Goal: Task Accomplishment & Management: Complete application form

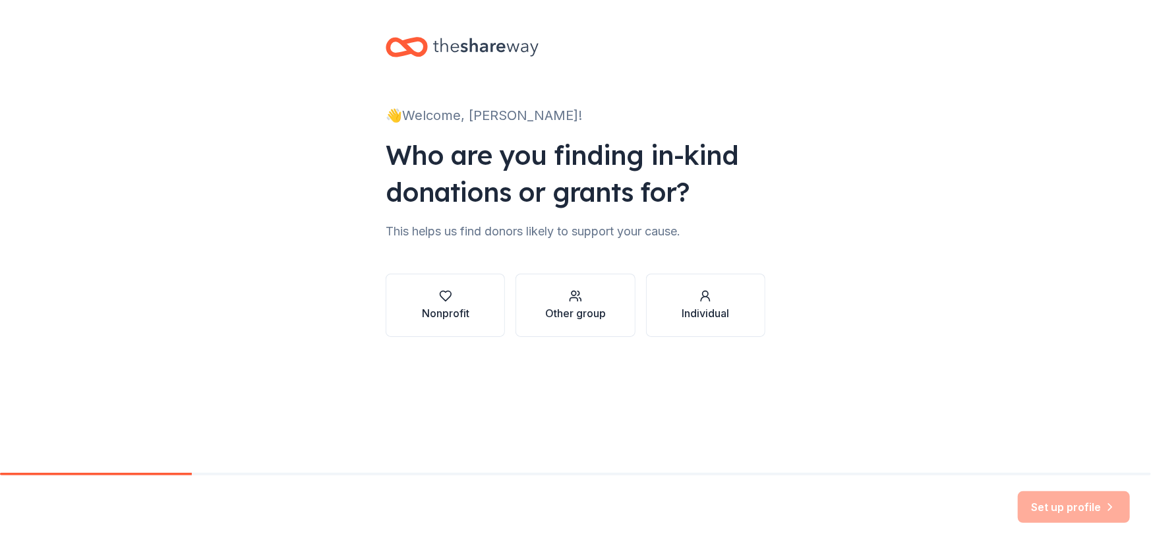
click at [457, 307] on div "Nonprofit" at bounding box center [445, 313] width 47 height 16
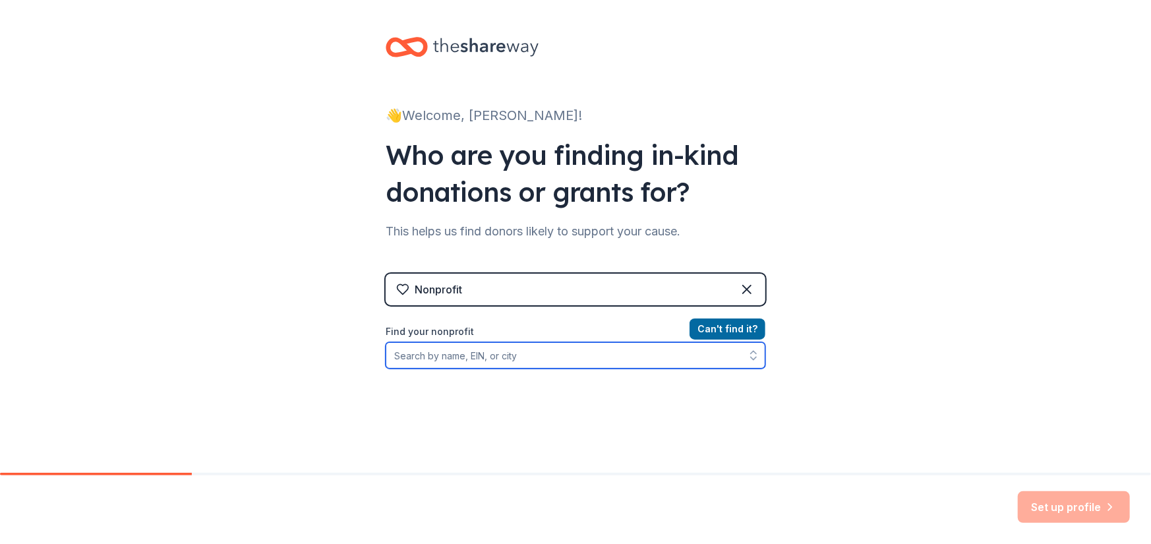
click at [425, 346] on input "Find your nonprofit" at bounding box center [576, 355] width 380 height 26
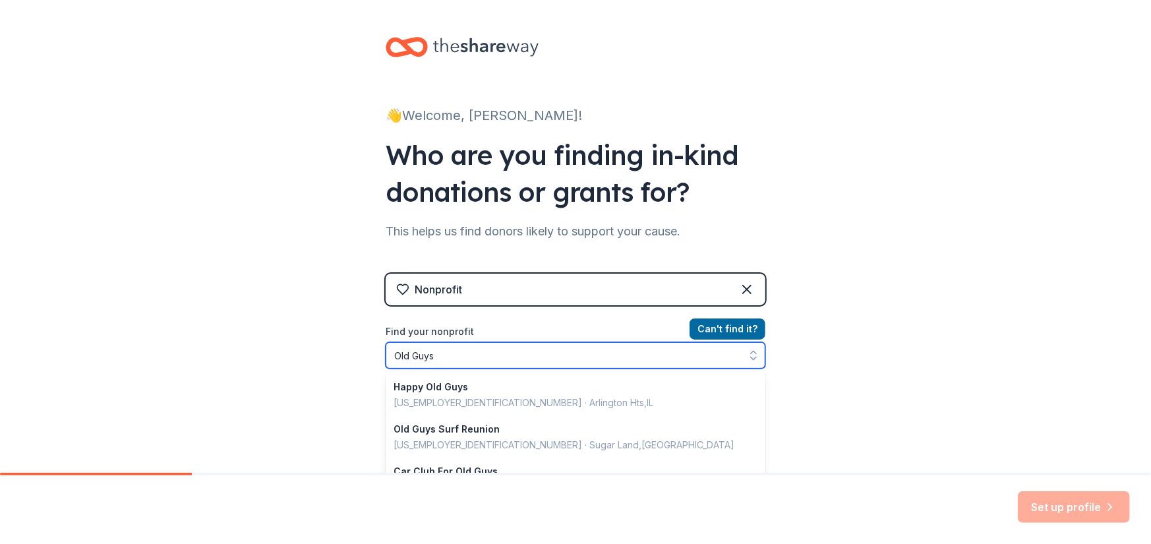
type input "Old Guys"
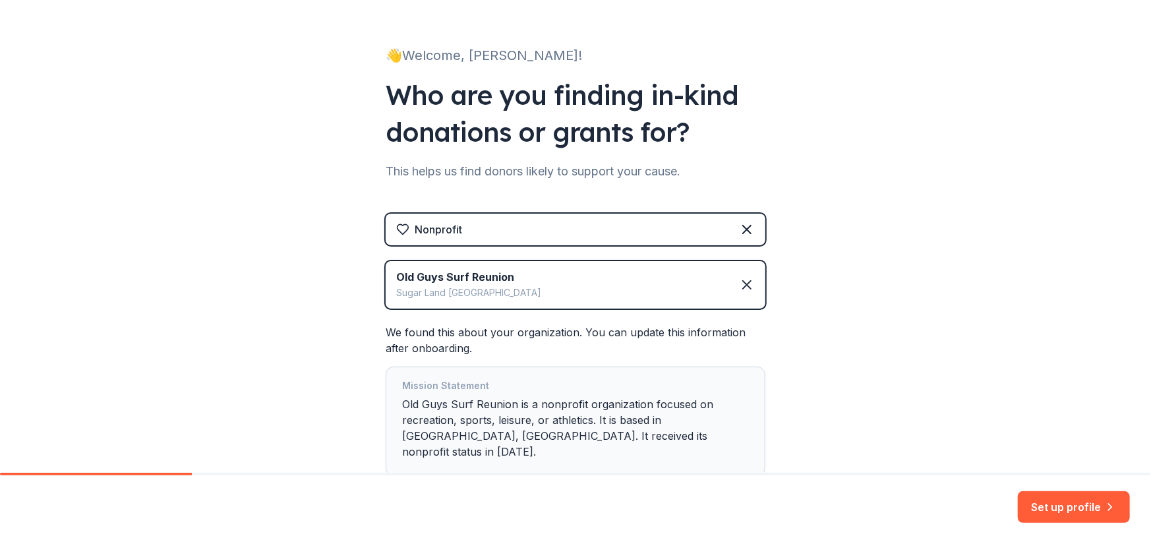
scroll to position [65, 0]
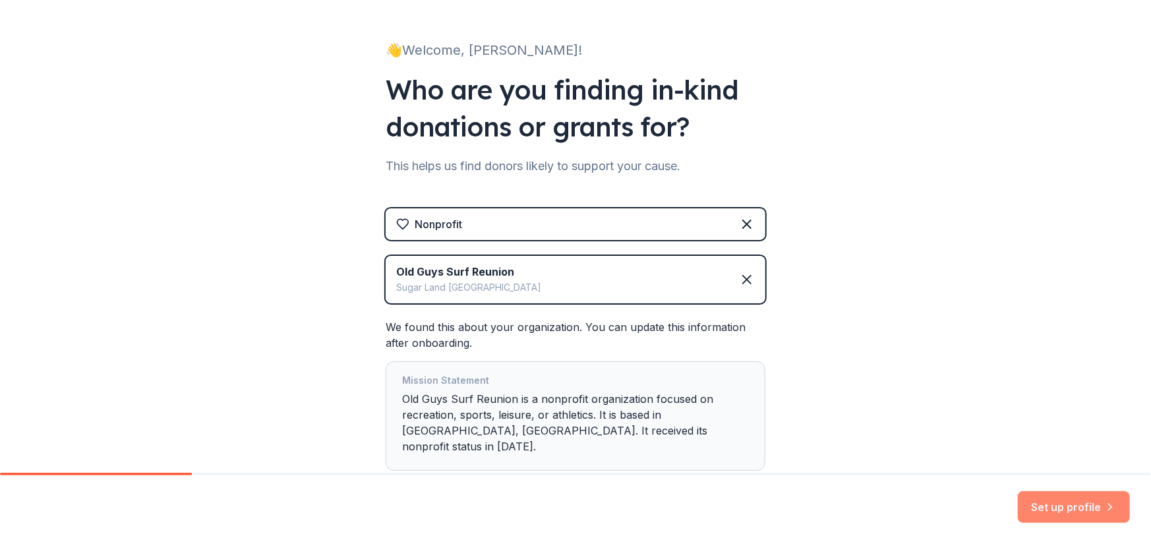
click at [1058, 502] on button "Set up profile" at bounding box center [1074, 507] width 112 height 32
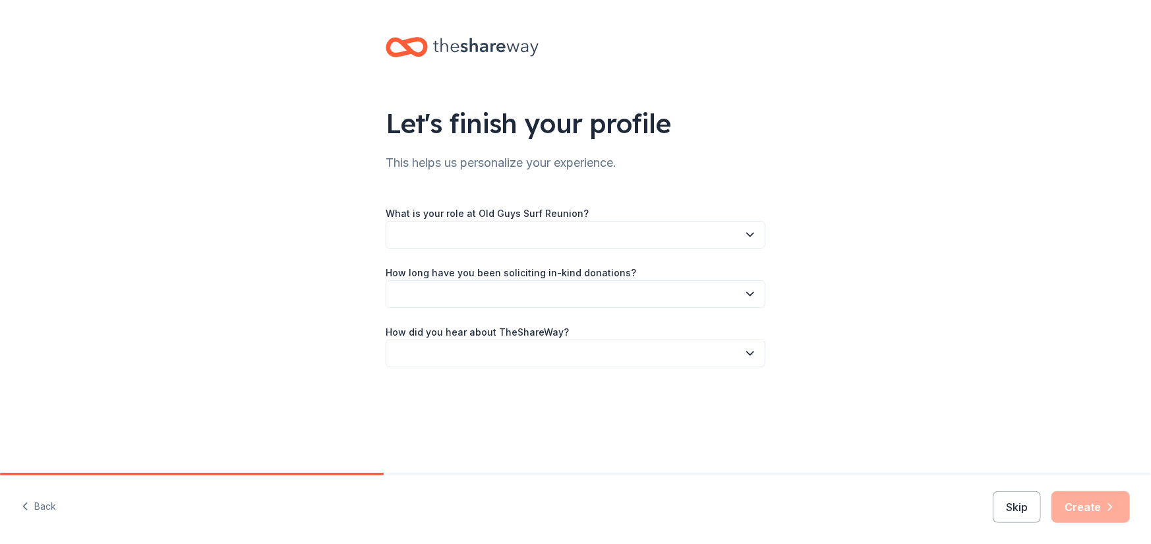
click at [487, 227] on button "button" at bounding box center [576, 235] width 380 height 28
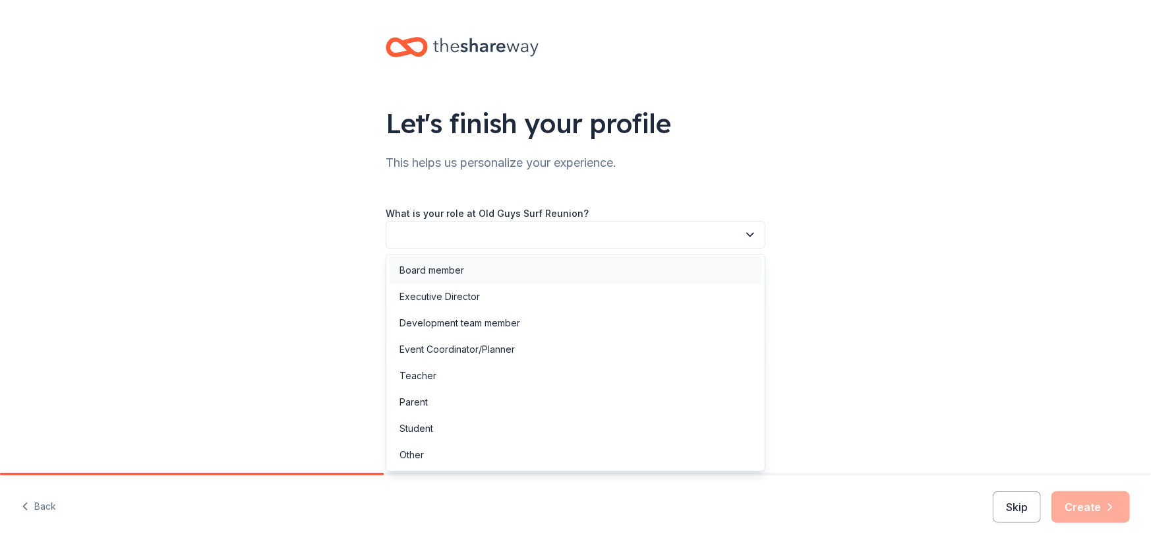
click at [454, 264] on div "Board member" at bounding box center [432, 270] width 65 height 16
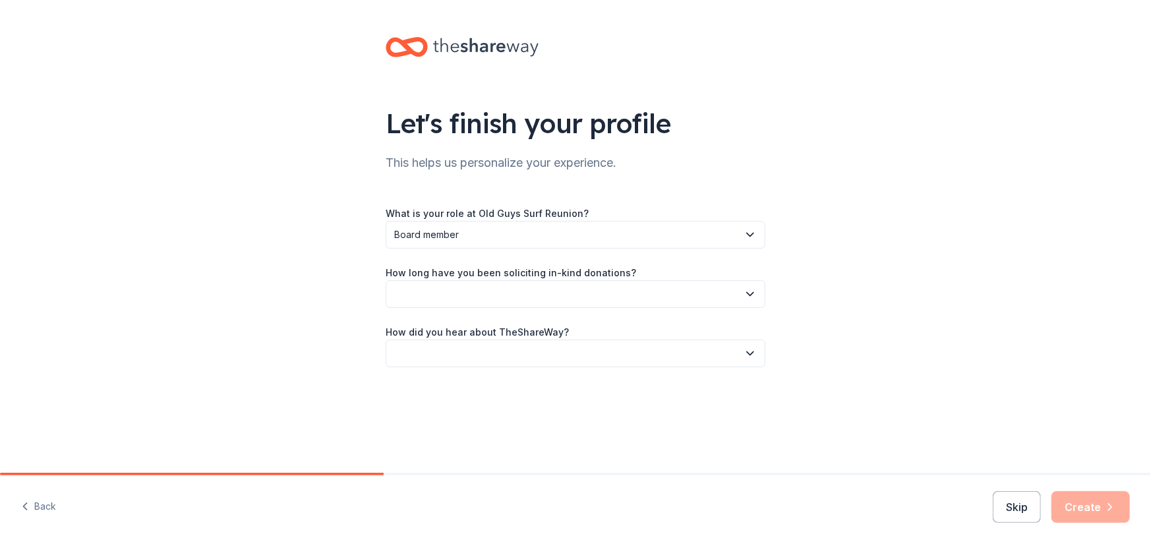
click at [449, 292] on button "button" at bounding box center [576, 294] width 380 height 28
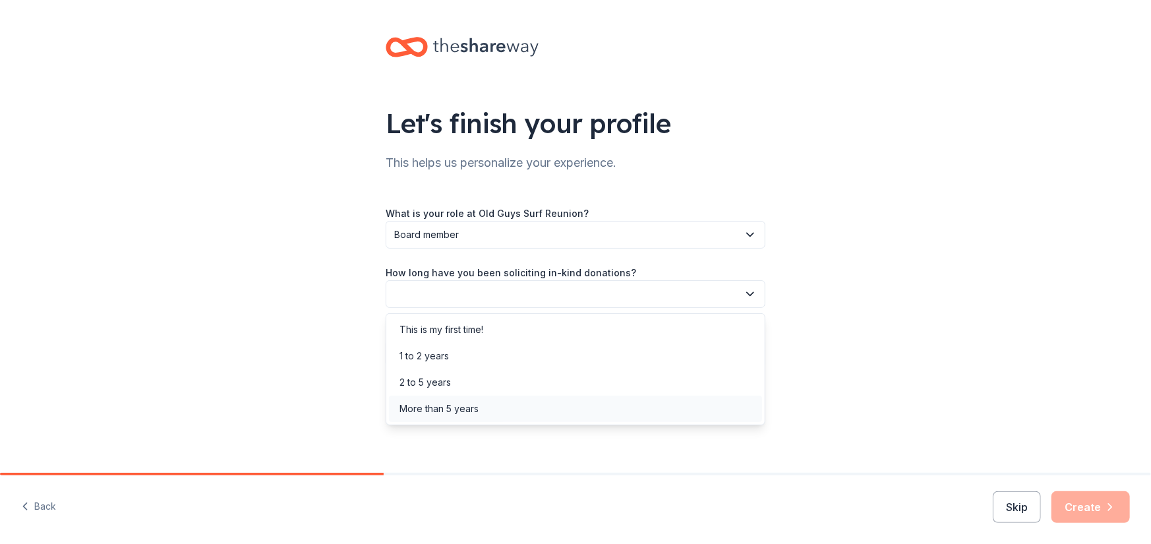
click at [454, 409] on div "More than 5 years" at bounding box center [439, 409] width 79 height 16
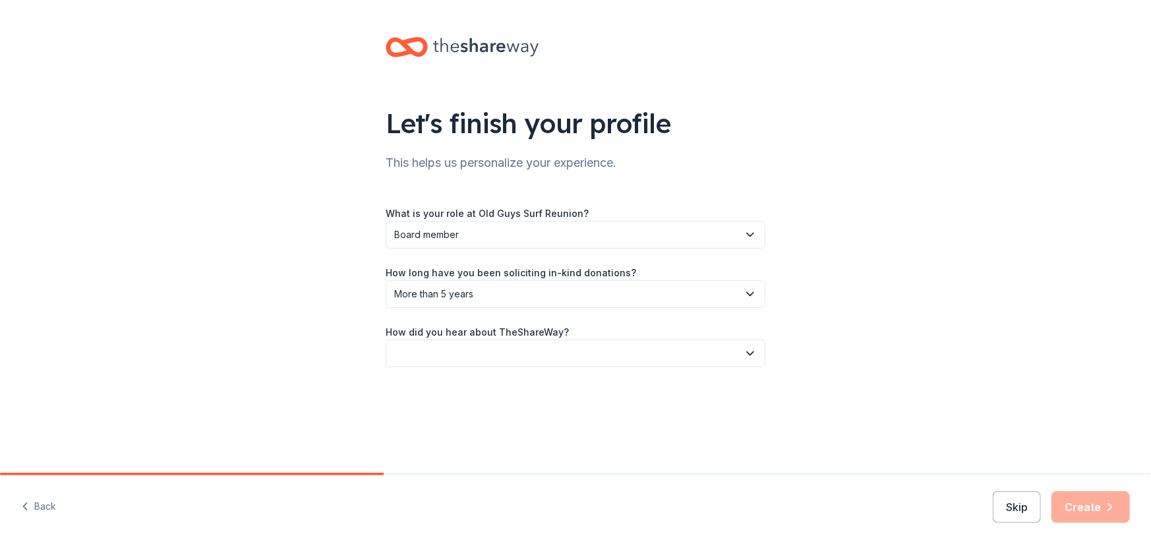
click at [411, 343] on button "button" at bounding box center [576, 354] width 380 height 28
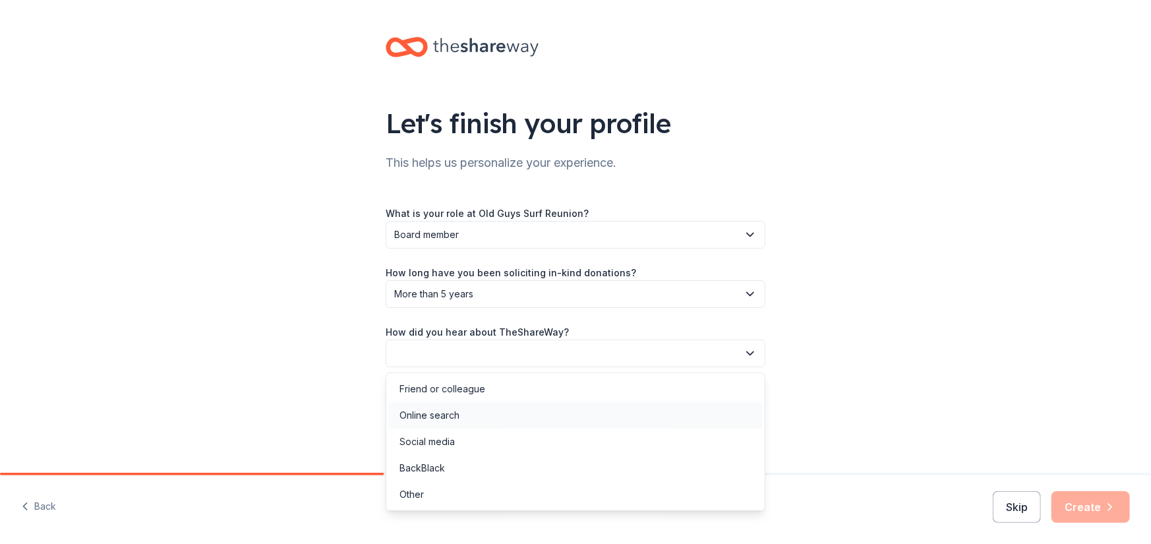
click at [429, 406] on div "Online search" at bounding box center [575, 415] width 373 height 26
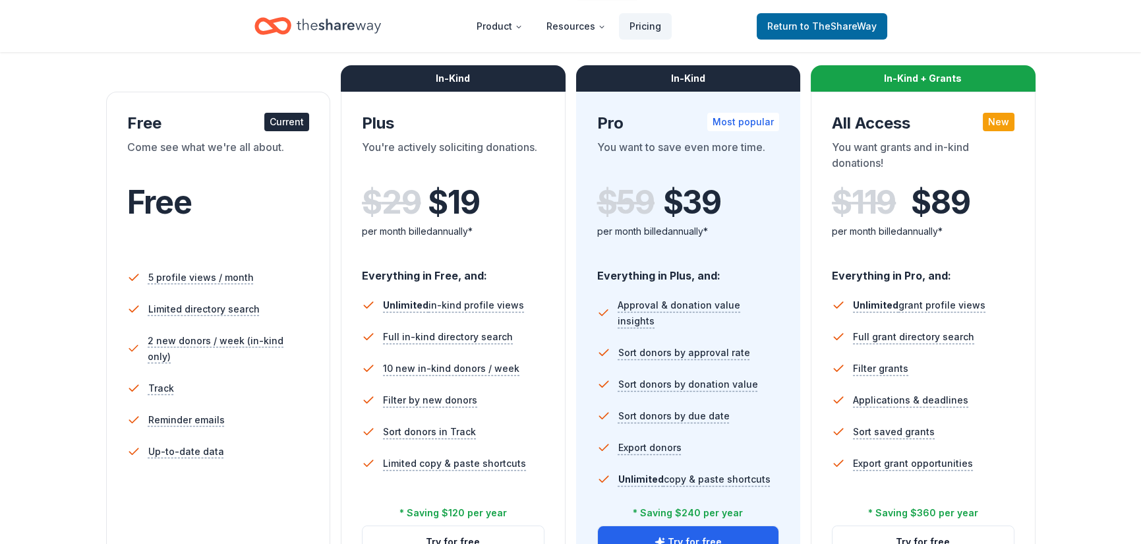
scroll to position [296, 0]
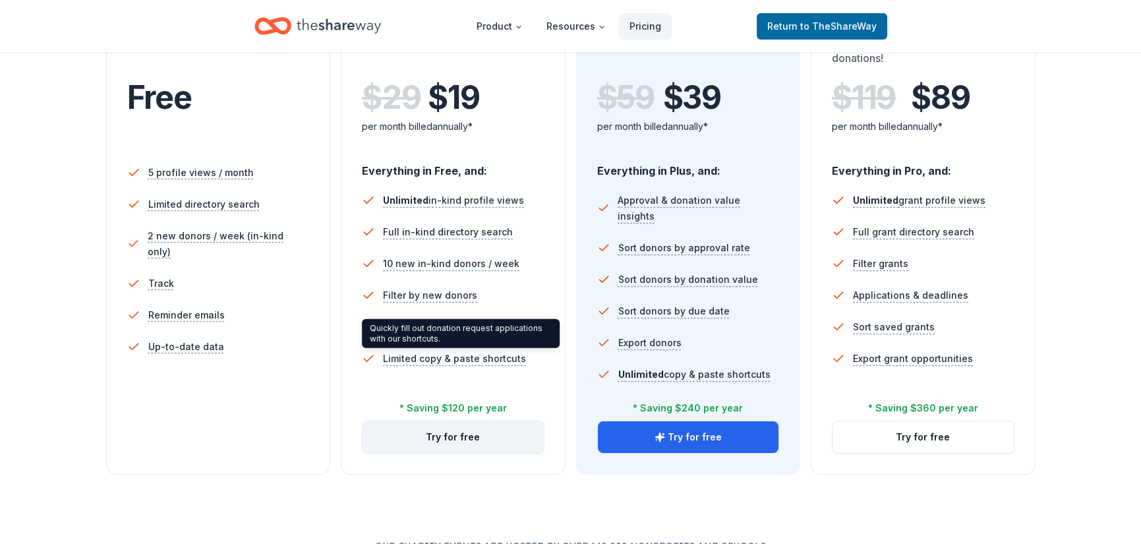
click at [462, 437] on button "Try for free" at bounding box center [453, 437] width 181 height 32
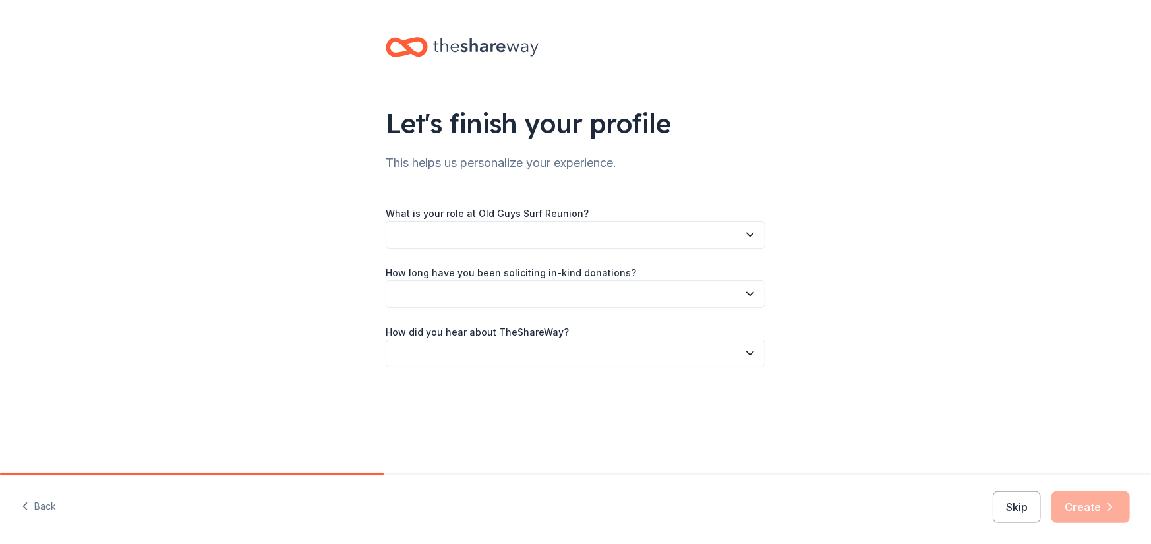
click at [456, 231] on button "button" at bounding box center [576, 235] width 380 height 28
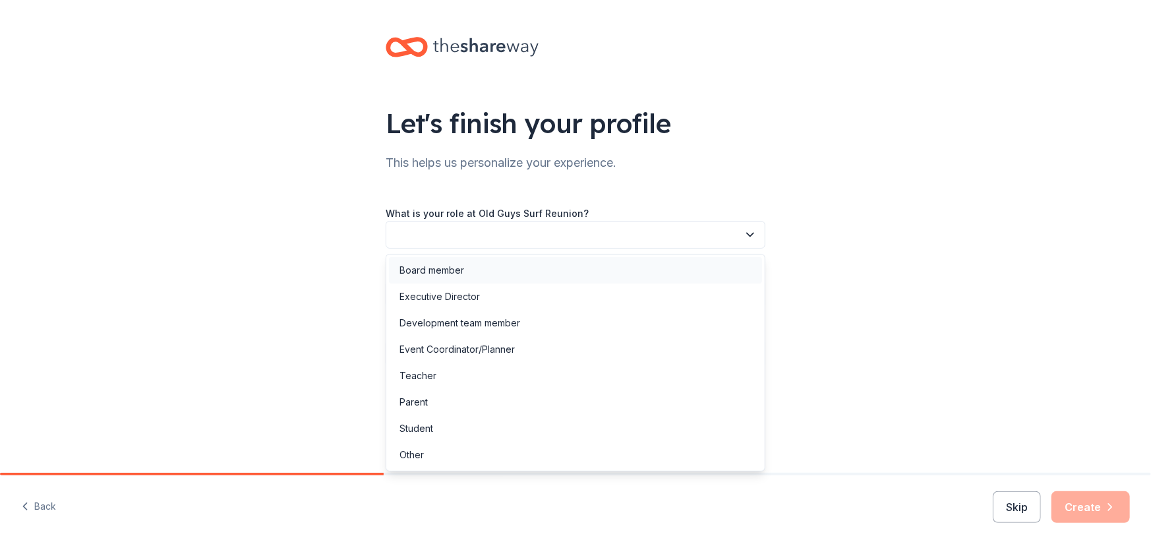
click at [423, 263] on div "Board member" at bounding box center [432, 270] width 65 height 16
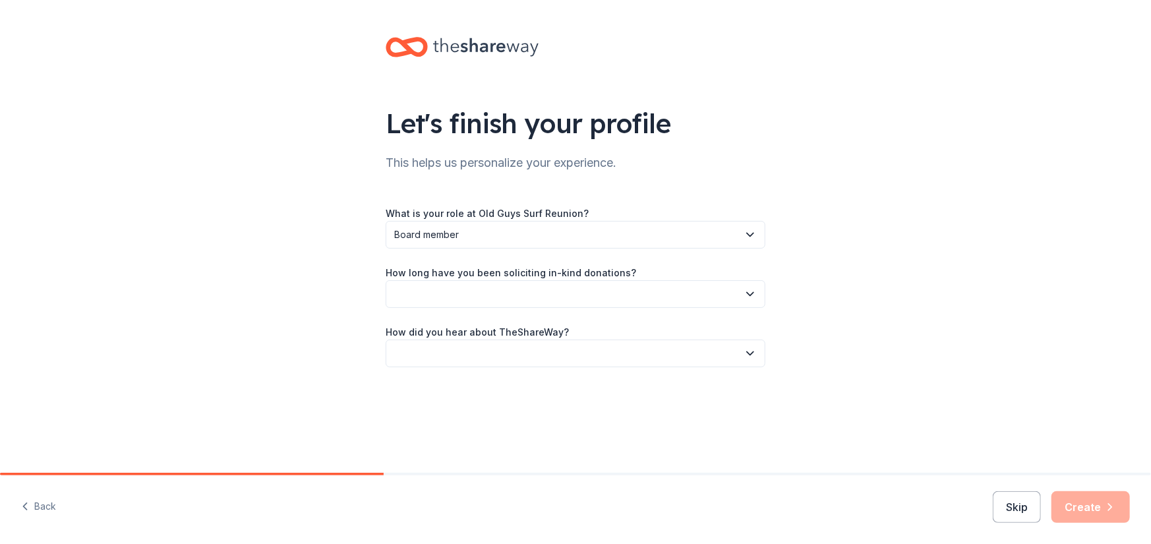
click at [748, 291] on icon "button" at bounding box center [750, 293] width 13 height 13
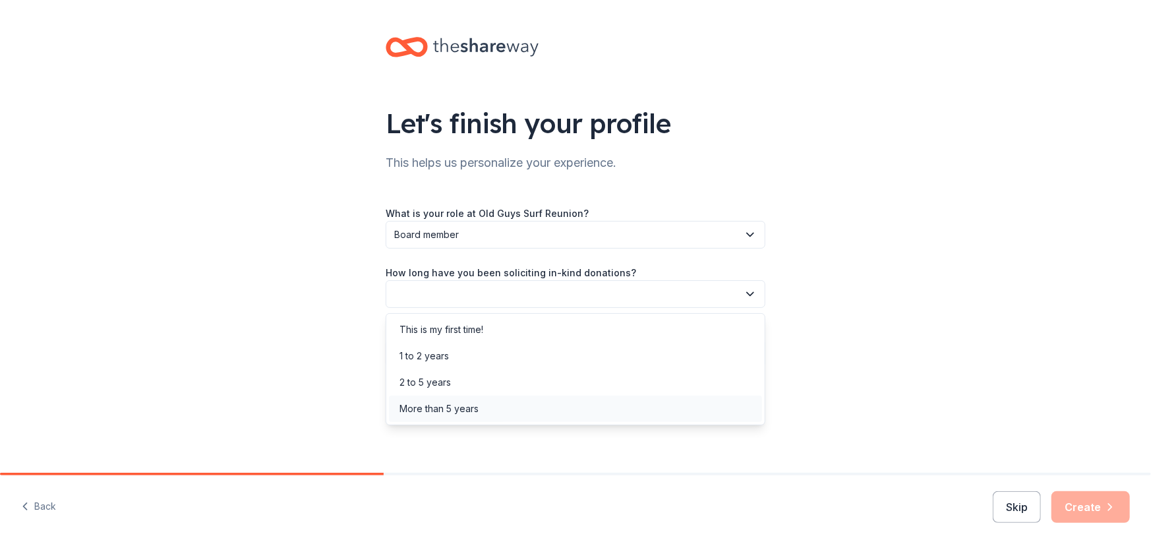
click at [460, 406] on div "More than 5 years" at bounding box center [439, 409] width 79 height 16
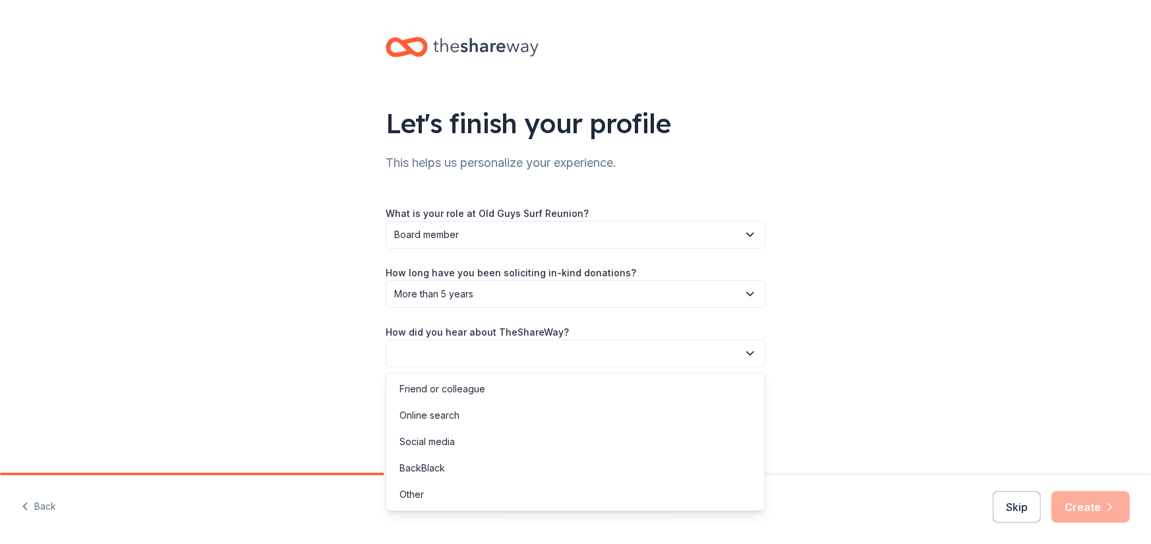
click at [436, 355] on button "button" at bounding box center [576, 354] width 380 height 28
click at [417, 409] on div "Online search" at bounding box center [430, 415] width 60 height 16
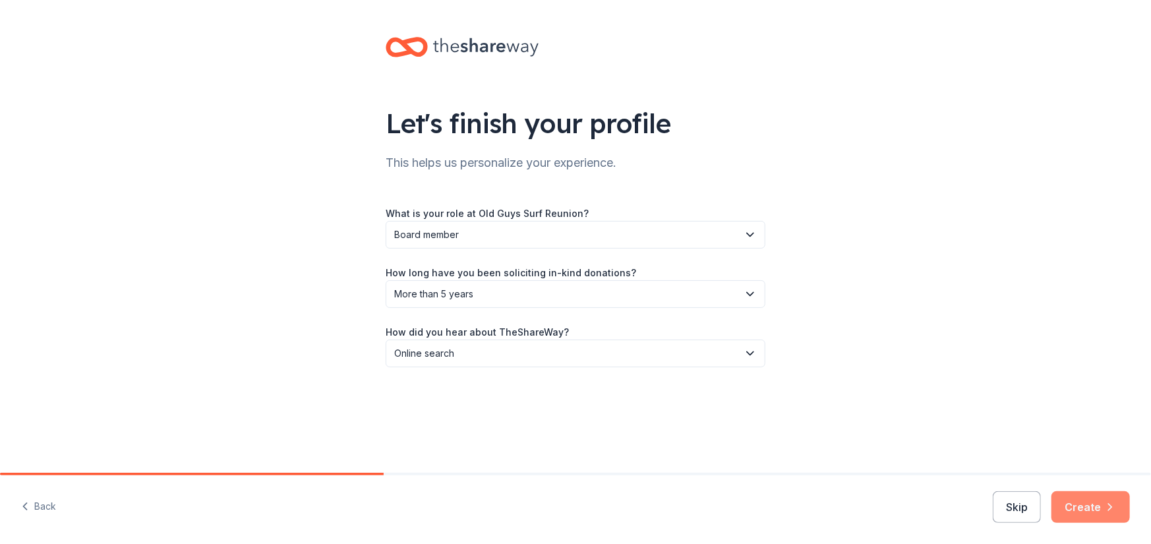
click at [1088, 504] on button "Create" at bounding box center [1091, 507] width 78 height 32
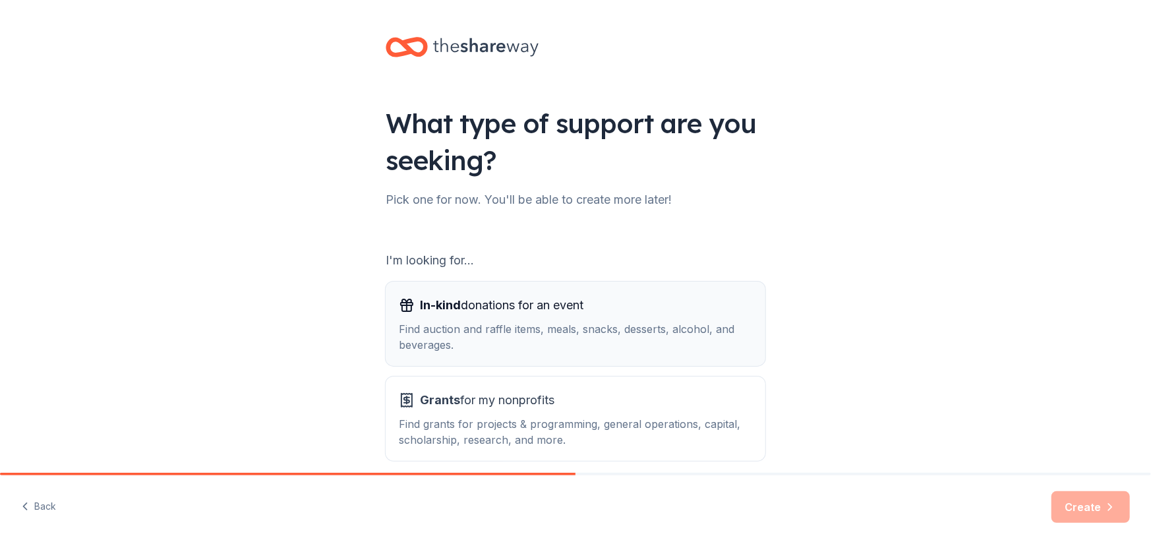
click at [646, 329] on div "Find auction and raffle items, meals, snacks, desserts, alcohol, and beverages." at bounding box center [575, 337] width 353 height 32
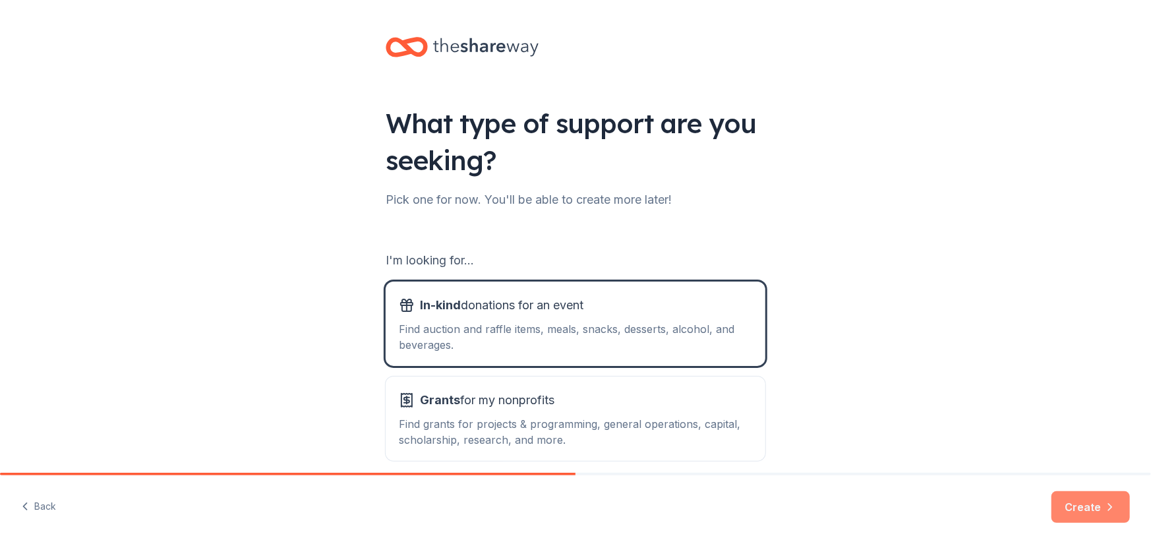
click at [1066, 504] on button "Create" at bounding box center [1091, 507] width 78 height 32
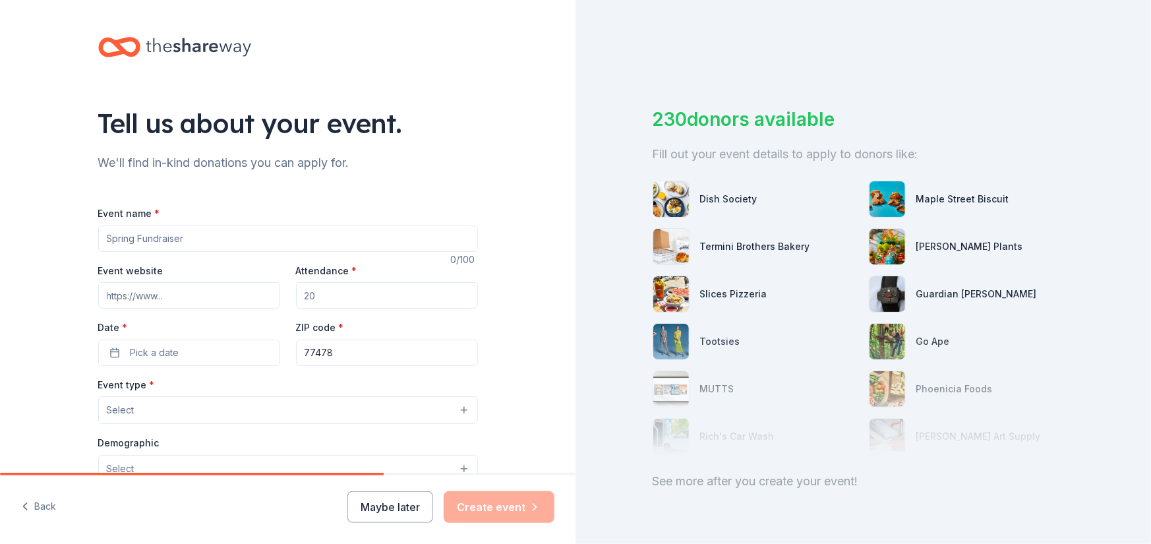
click at [166, 232] on input "Event name *" at bounding box center [288, 239] width 380 height 26
type input "OGSR Old Guys Surf Reunion Annual Event"
click at [313, 293] on input "Attendance *" at bounding box center [387, 295] width 182 height 26
type input "200"
click at [105, 354] on button "Pick a date" at bounding box center [189, 353] width 182 height 26
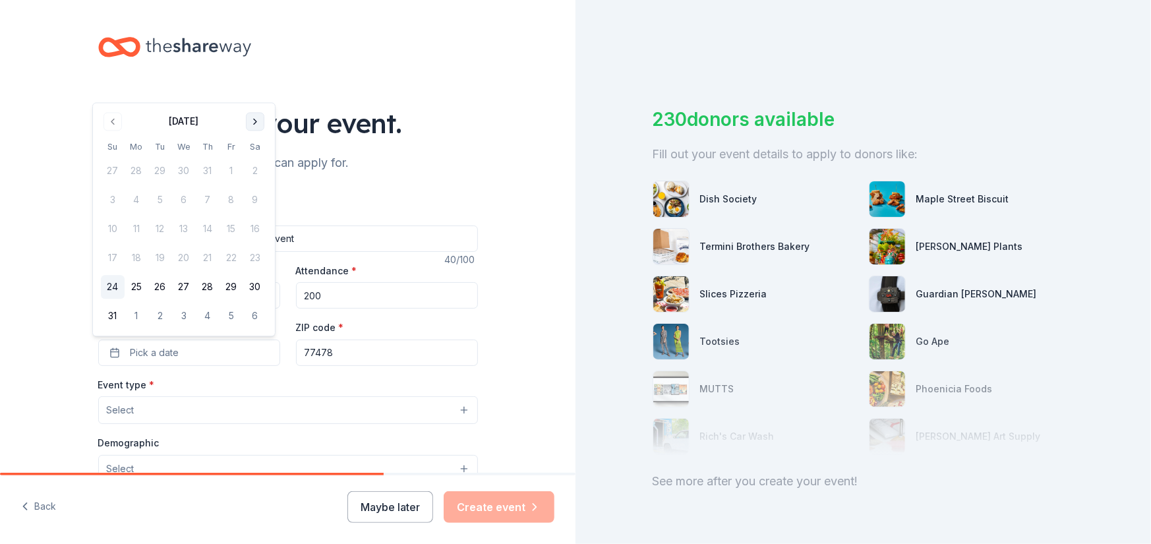
click at [255, 119] on button "Go to next month" at bounding box center [255, 121] width 18 height 18
click at [255, 119] on div "Tell us about your event." at bounding box center [288, 123] width 380 height 37
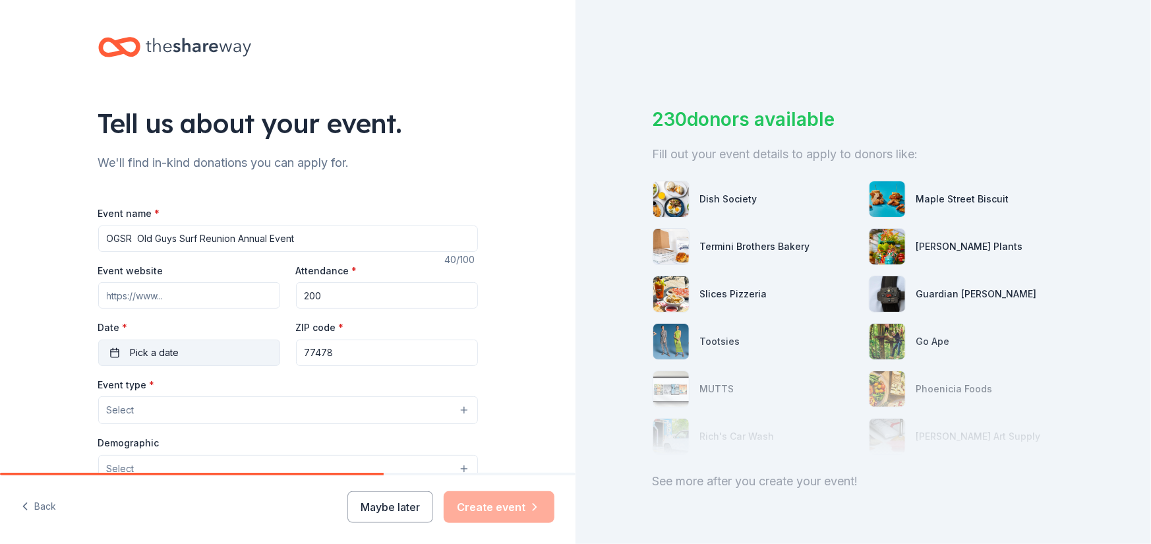
click at [229, 353] on button "Pick a date" at bounding box center [189, 353] width 182 height 26
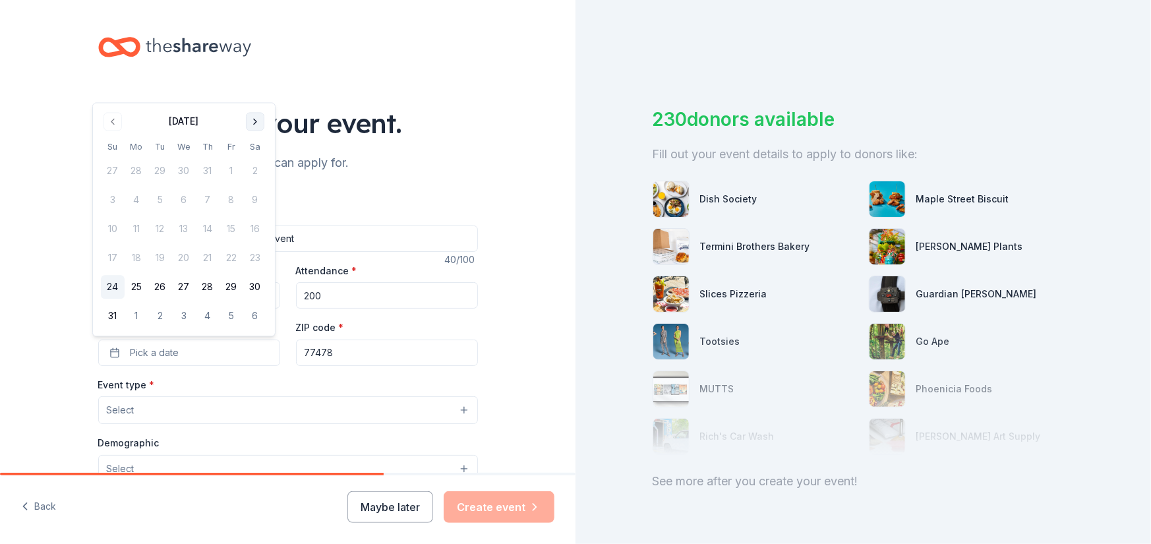
click at [253, 121] on button "Go to next month" at bounding box center [255, 121] width 18 height 18
click at [251, 152] on button "Go to next month" at bounding box center [255, 150] width 18 height 18
click at [251, 196] on button "4" at bounding box center [255, 200] width 24 height 24
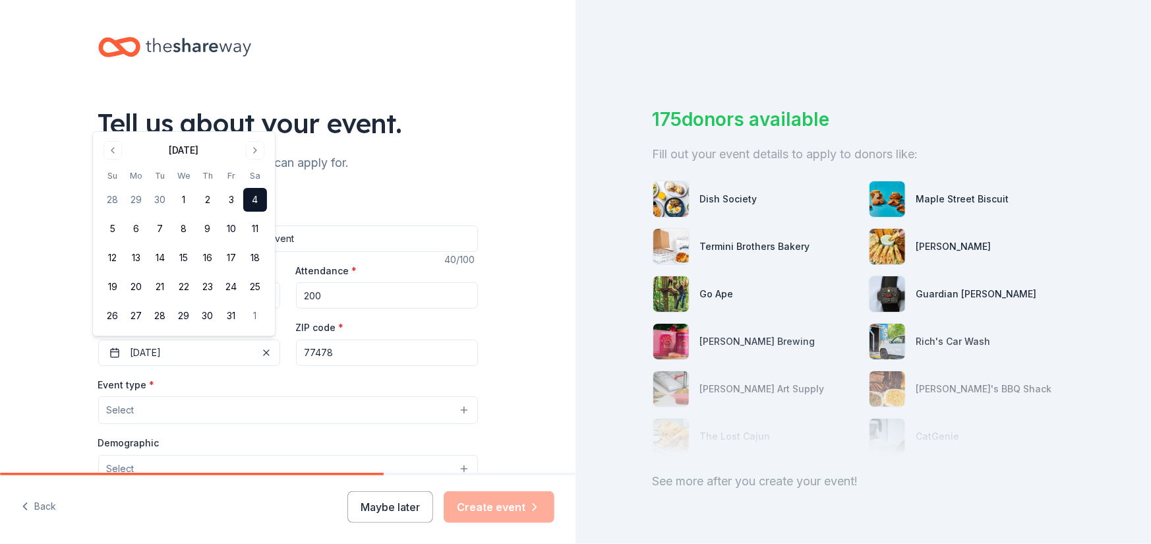
click at [350, 353] on input "77478" at bounding box center [387, 353] width 182 height 26
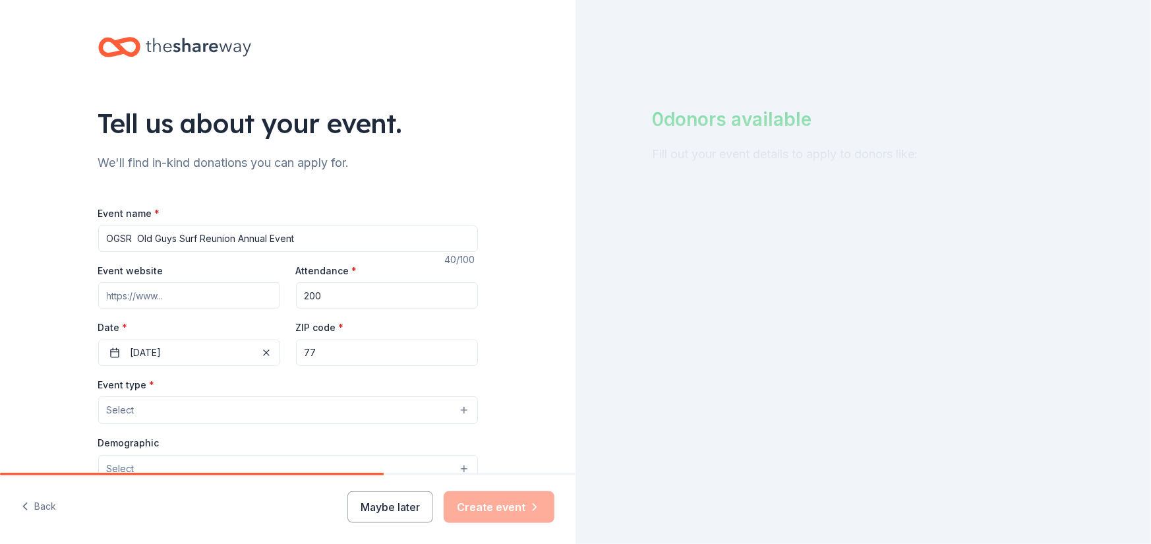
type input "7"
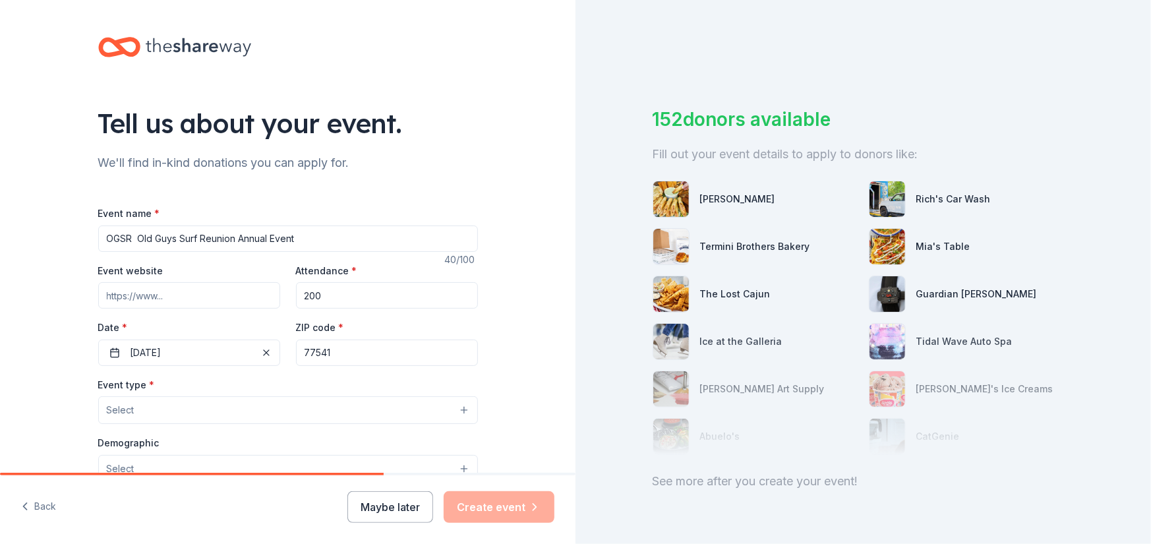
type input "77541"
click at [461, 413] on button "Select" at bounding box center [288, 410] width 380 height 28
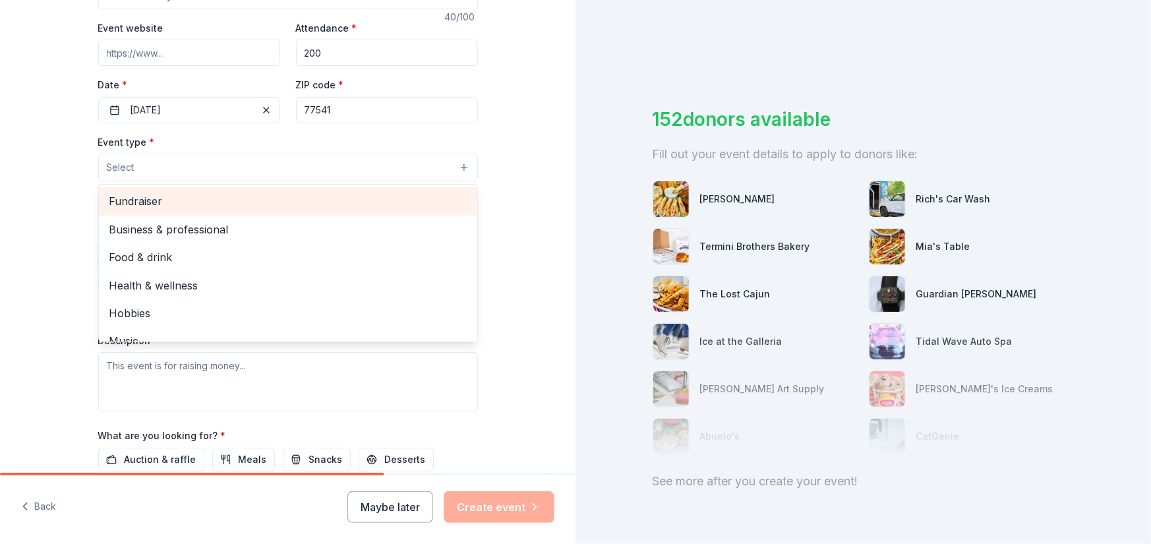
click at [173, 195] on span "Fundraiser" at bounding box center [287, 201] width 357 height 17
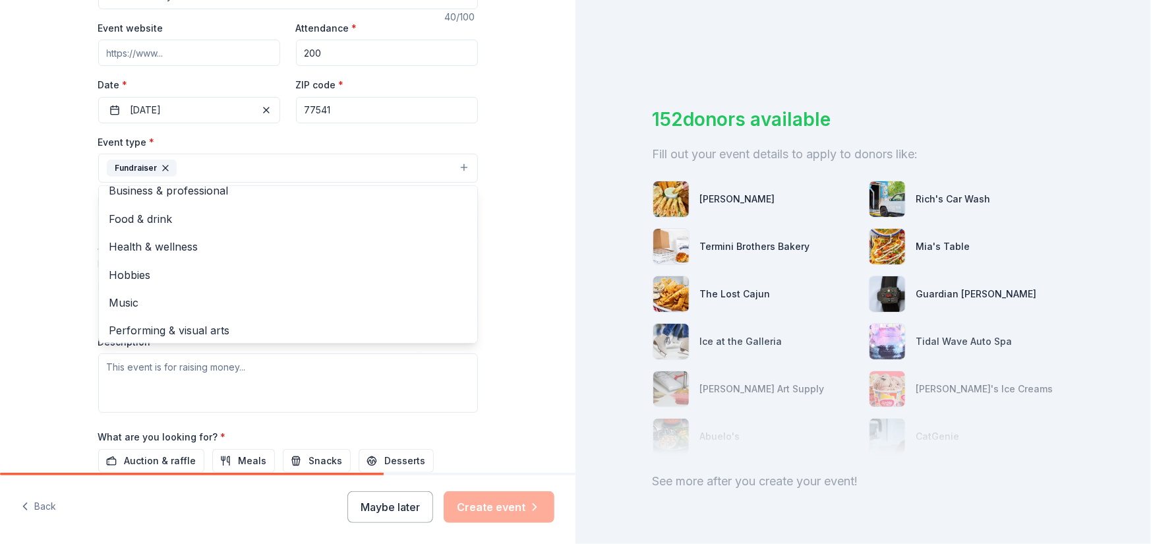
scroll to position [15, 0]
click at [499, 364] on div "Tell us about your event. We'll find in-kind donations you can apply for. Event…" at bounding box center [288, 196] width 576 height 879
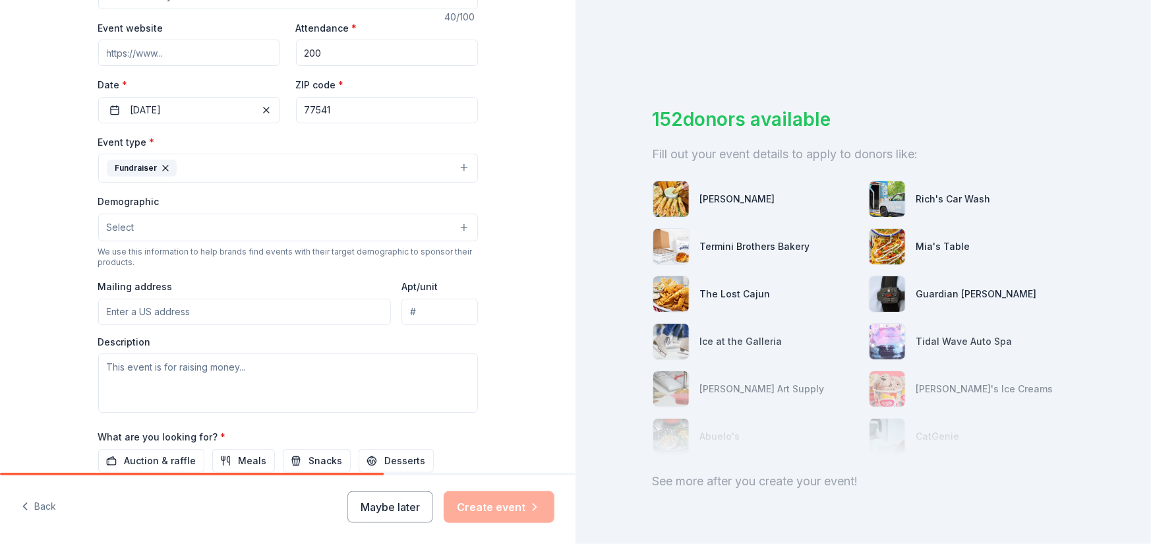
click at [456, 223] on button "Select" at bounding box center [288, 228] width 380 height 28
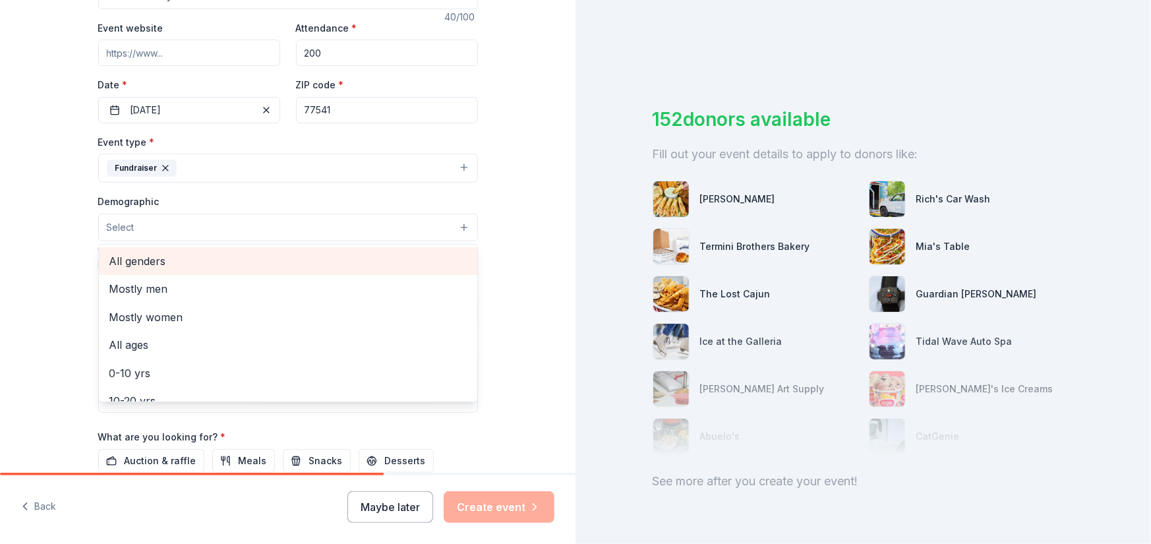
click at [185, 262] on span "All genders" at bounding box center [287, 261] width 357 height 17
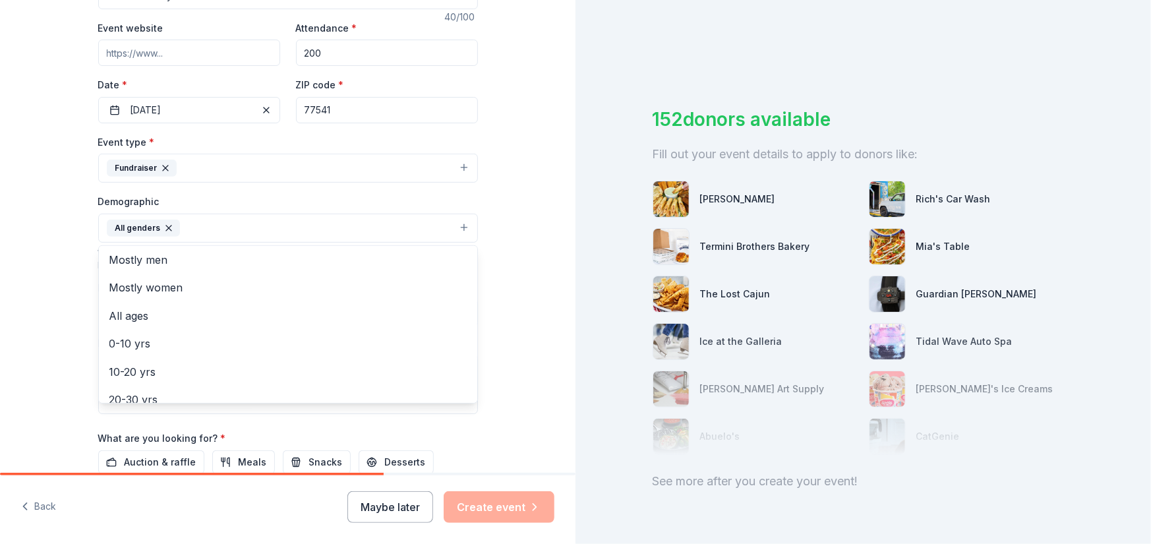
scroll to position [0, 0]
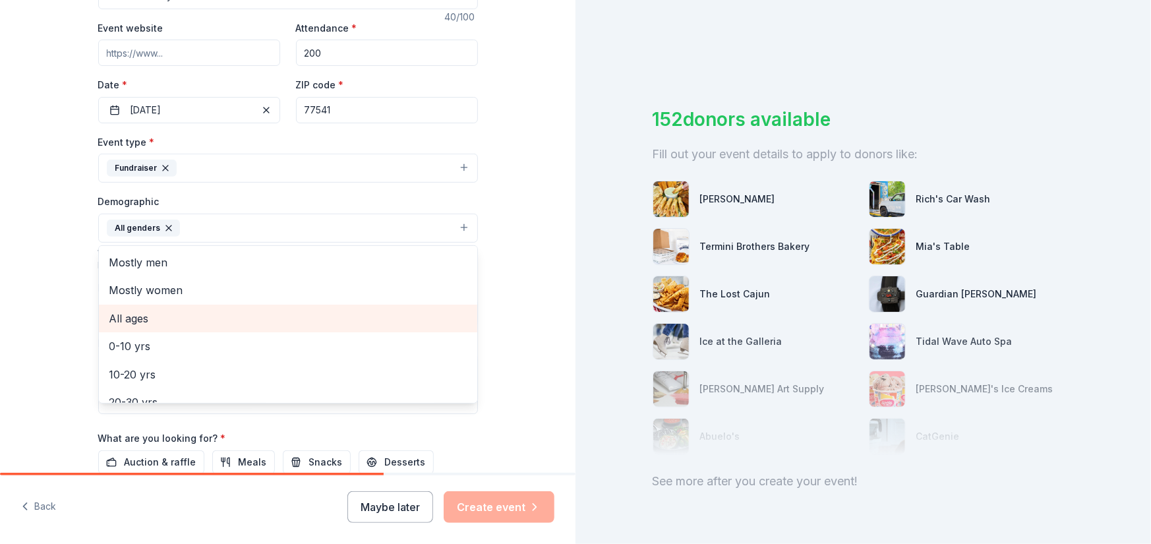
click at [123, 314] on span "All ages" at bounding box center [287, 318] width 357 height 17
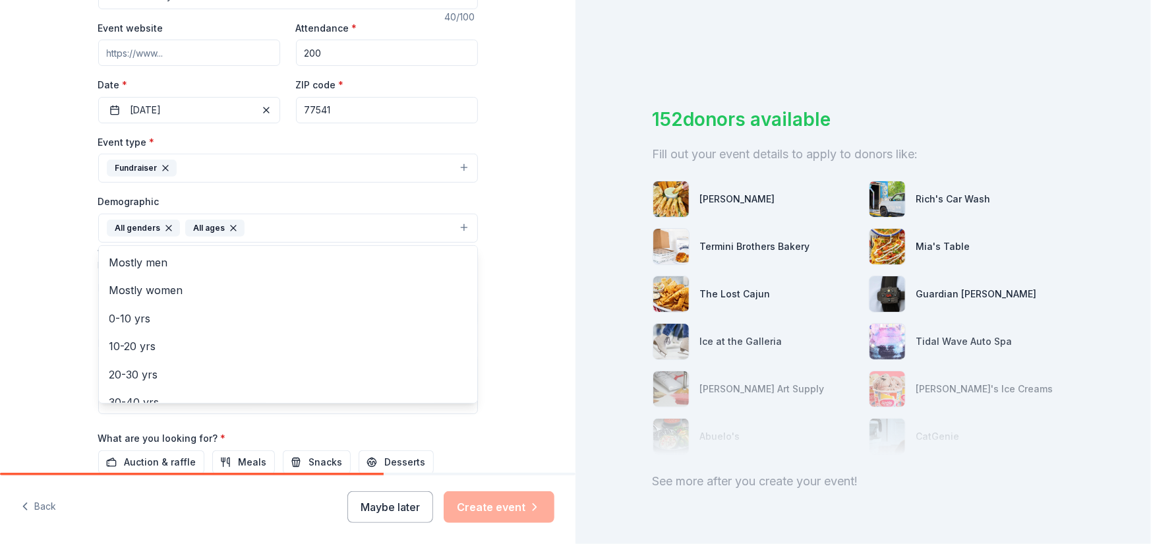
click at [500, 363] on div "Tell us about your event. We'll find in-kind donations you can apply for. Event…" at bounding box center [288, 197] width 576 height 880
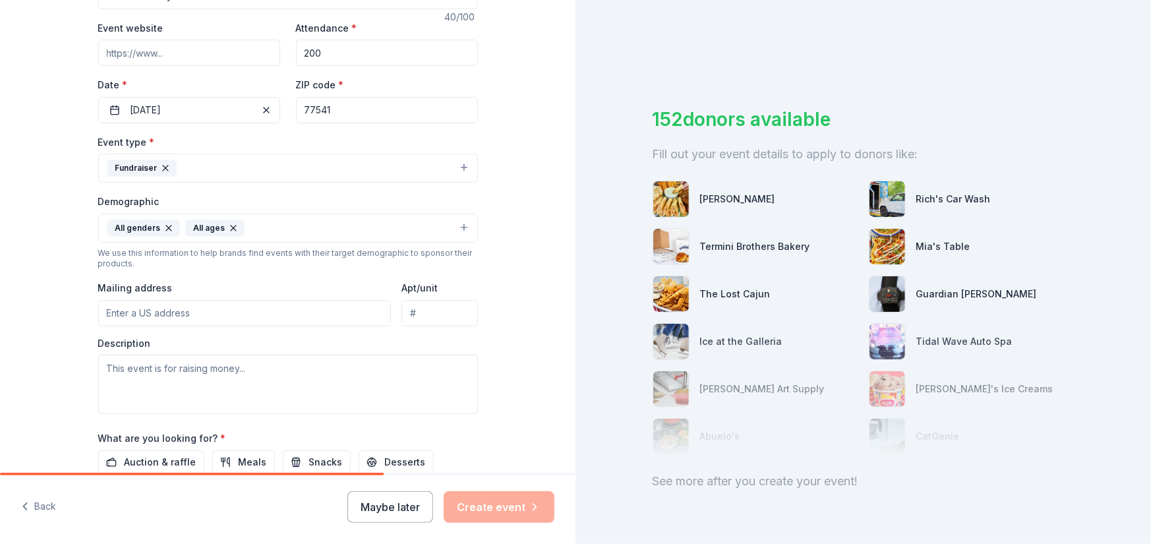
click at [202, 311] on input "Mailing address" at bounding box center [244, 313] width 293 height 26
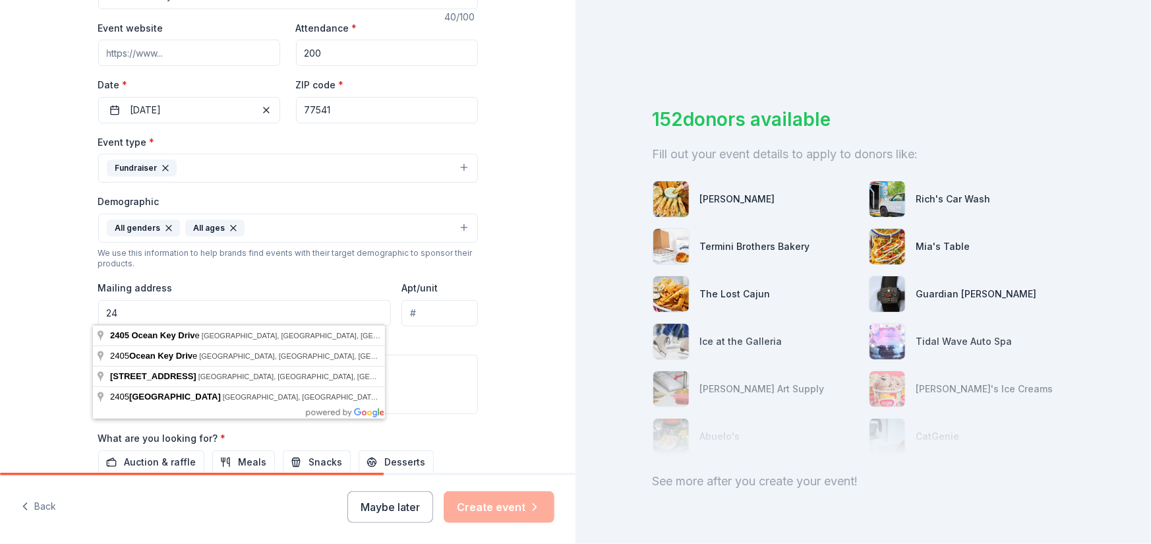
type input "2"
type input "[STREET_ADDRESS]"
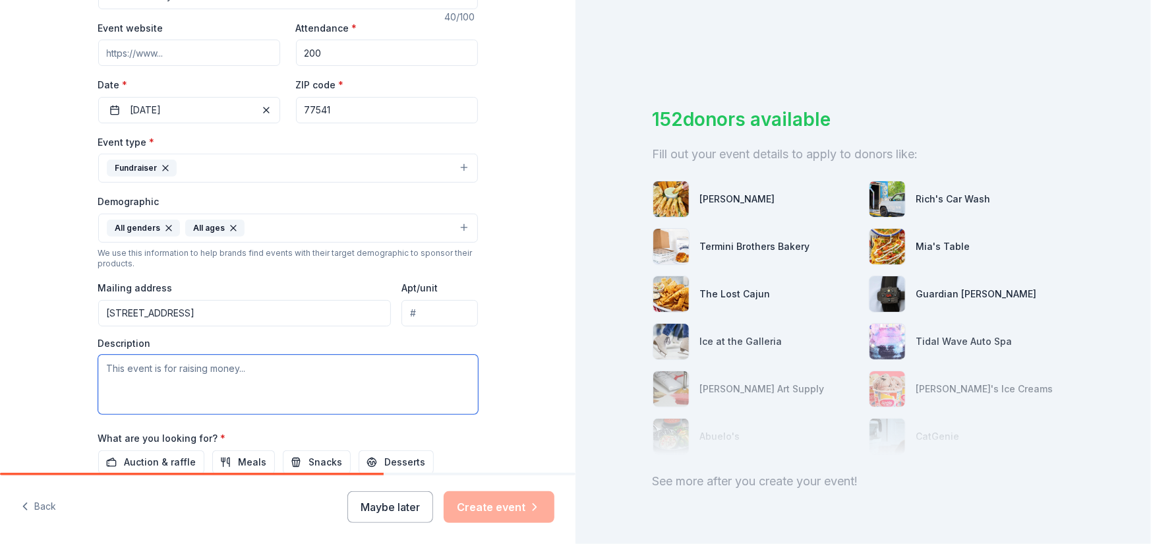
click at [169, 367] on textarea at bounding box center [288, 384] width 380 height 59
click at [133, 366] on textarea "To enrich screen reader interactions, please activate Accessibility in Grammarl…" at bounding box center [288, 384] width 380 height 59
paste textarea "The Old Guys Surf Reunion is a group of watermen/surfers inclusive of women and…"
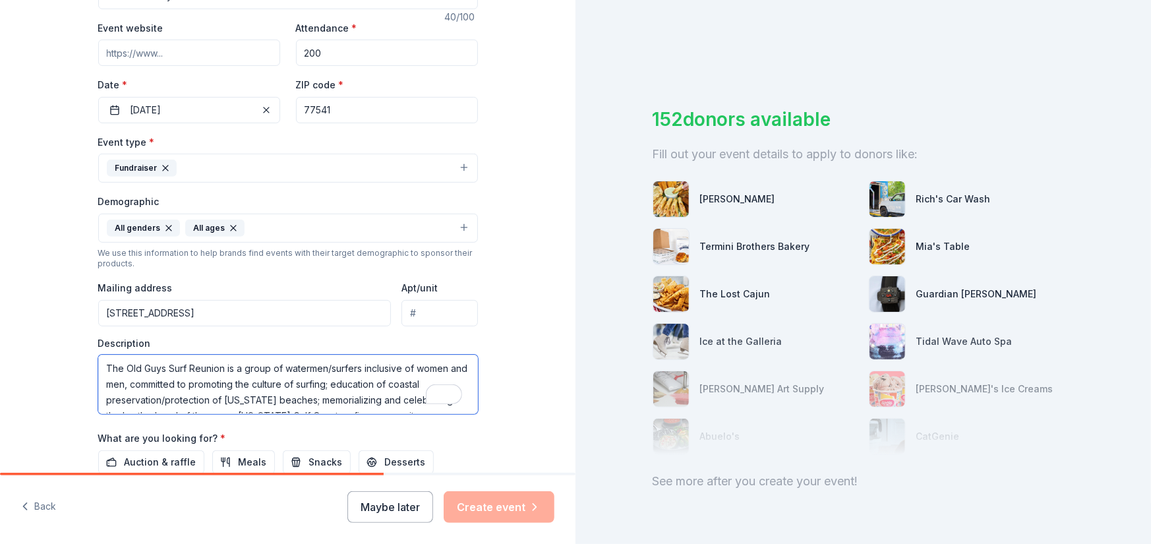
scroll to position [8, 0]
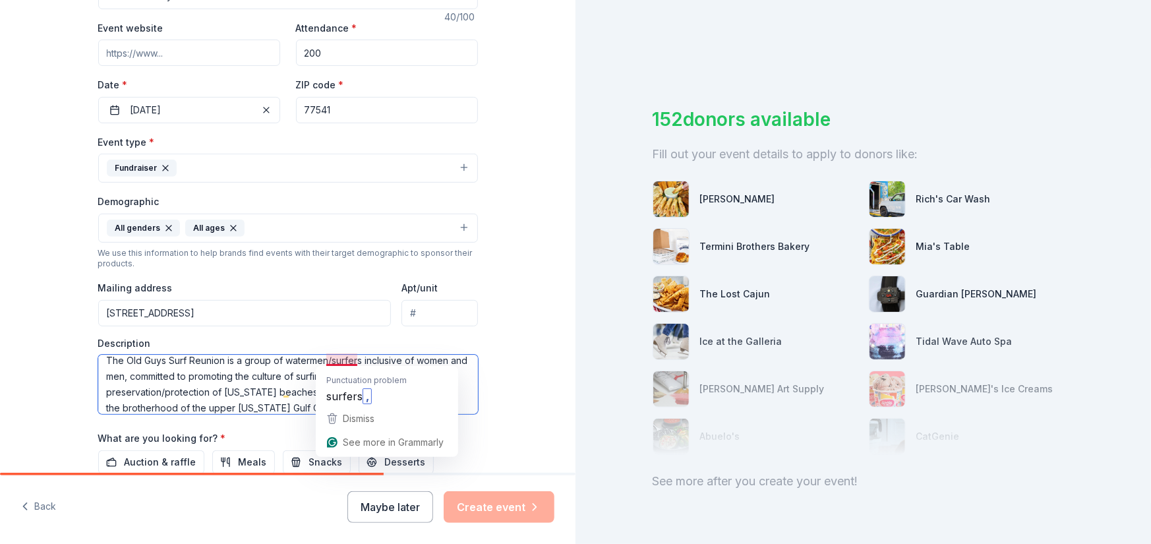
click at [348, 358] on textarea "The Old Guys Surf Reunion is a group of watermen/surfers inclusive of women and…" at bounding box center [288, 384] width 380 height 59
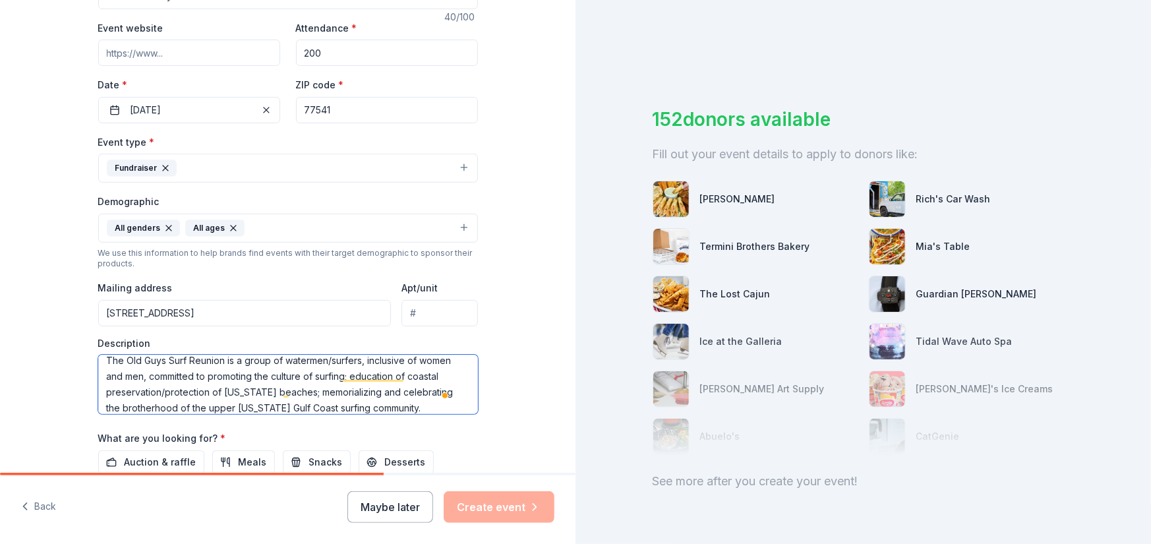
scroll to position [7, 0]
click at [243, 377] on textarea "The Old Guys Surf Reunion is an organization supporting ecology and conservatio…" at bounding box center [288, 384] width 380 height 59
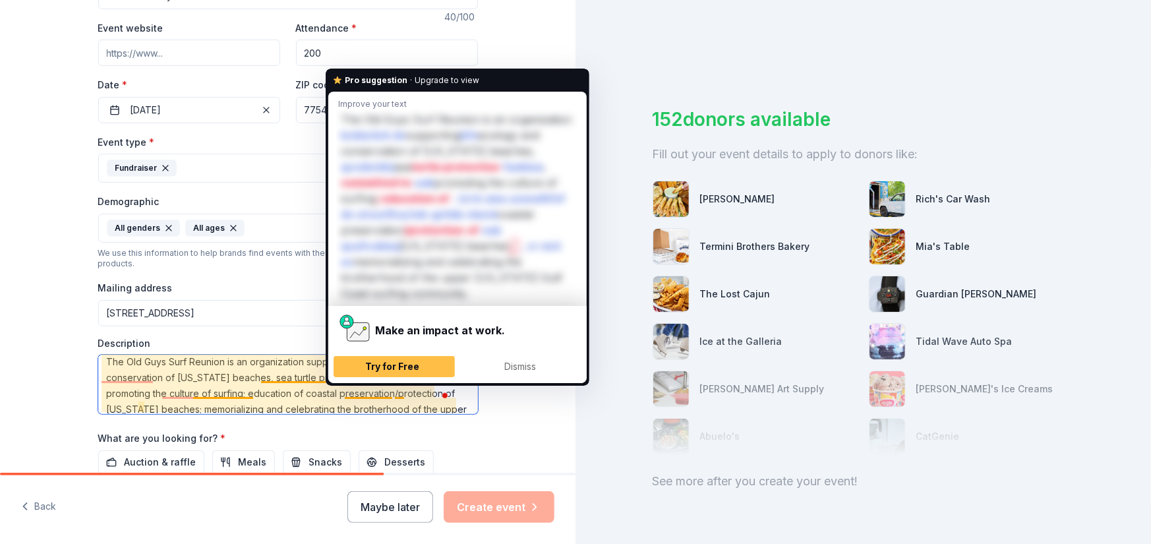
click at [336, 376] on textarea "The Old Guys Surf Reunion is an organization supporting ecology and conservatio…" at bounding box center [288, 384] width 380 height 59
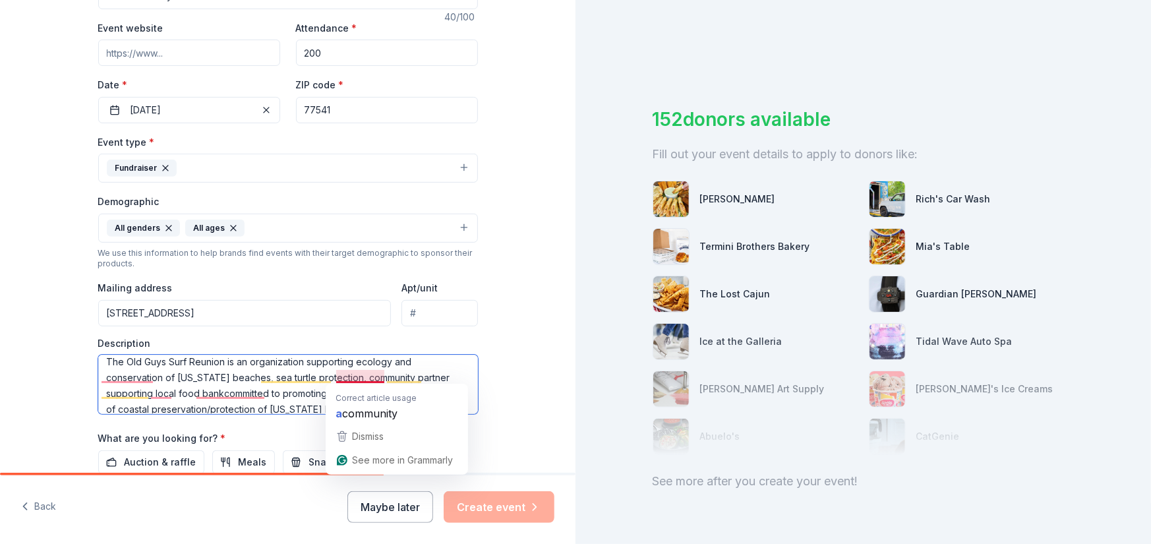
click at [336, 373] on textarea "The Old Guys Surf Reunion is an organization supporting ecology and conservatio…" at bounding box center [288, 384] width 380 height 59
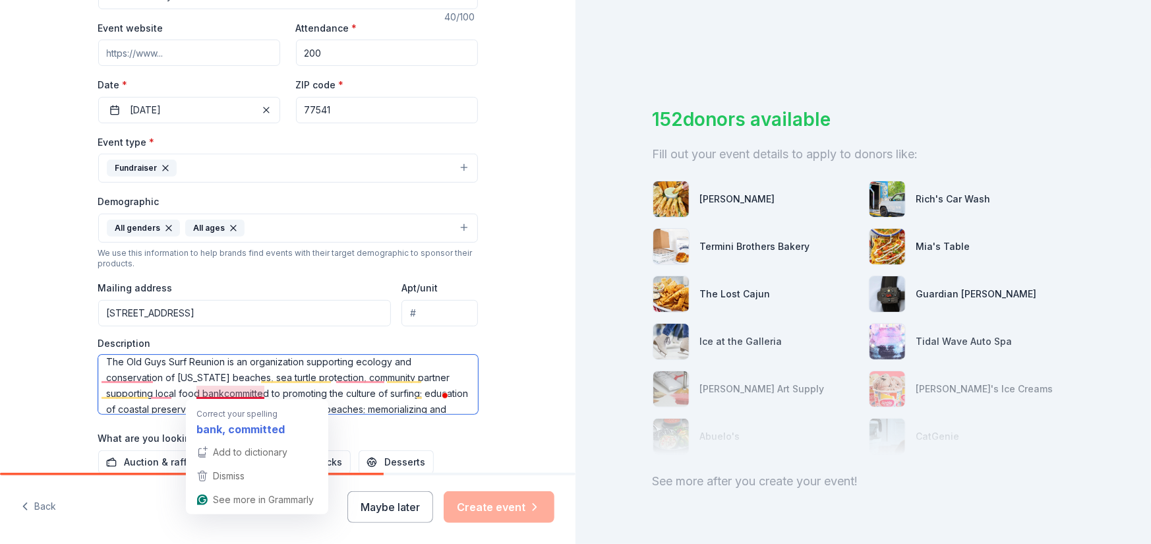
click at [220, 389] on textarea "The Old Guys Surf Reunion is an organization supporting ecology and conservatio…" at bounding box center [288, 384] width 380 height 59
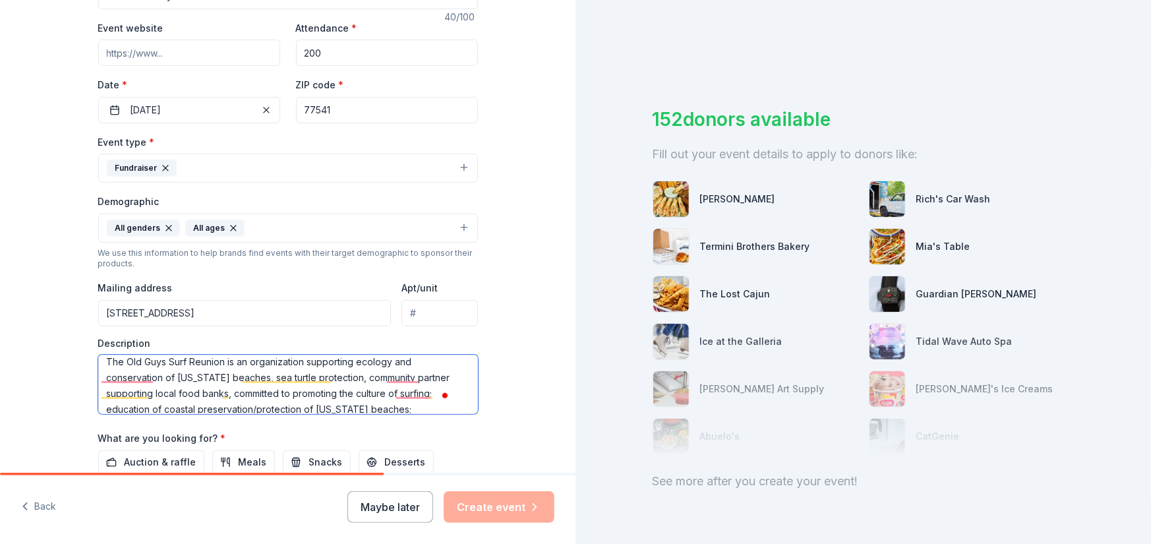
click at [241, 373] on textarea "The Old Guys Surf Reunion is an organization supporting ecology and conservatio…" at bounding box center [288, 384] width 380 height 59
drag, startPoint x: 243, startPoint y: 371, endPoint x: 400, endPoint y: 374, distance: 157.6
click at [400, 374] on textarea "The Old Guys Surf Reunion is an organization supporting ecology and conservatio…" at bounding box center [288, 384] width 380 height 59
click at [352, 358] on textarea "The Old Guys Surf Reunion is an organization supporting ecology and conservatio…" at bounding box center [288, 384] width 380 height 59
paste textarea "Volunteer Fire Dept. first responders"
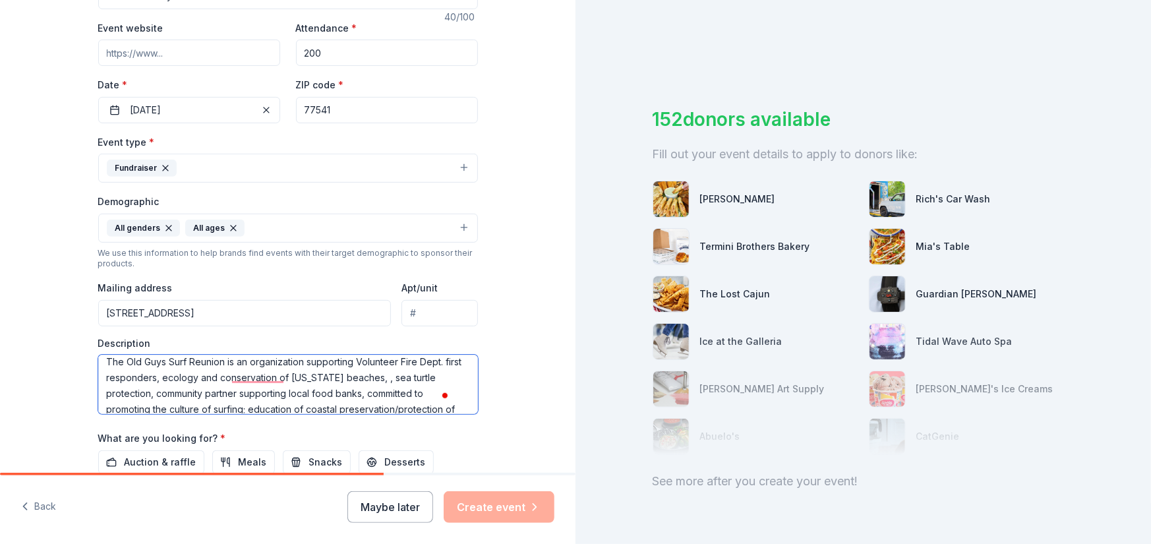
click at [372, 373] on textarea "The Old Guys Surf Reunion is an organization supporting Volunteer Fire Dept. fi…" at bounding box center [288, 384] width 380 height 59
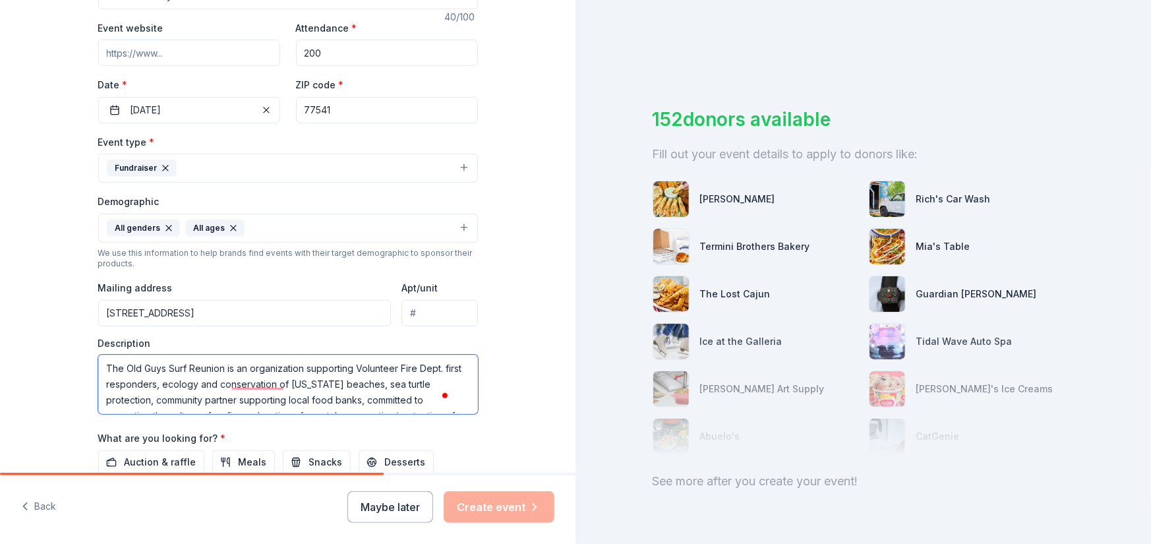
click at [353, 361] on textarea "The Old Guys Surf Reunion is an organization supporting Volunteer Fire Dept. fi…" at bounding box center [288, 384] width 380 height 59
click at [446, 376] on textarea "The Old Guys Surf Reunion is an organization supporting Surfside Beach Voluntee…" at bounding box center [288, 384] width 380 height 59
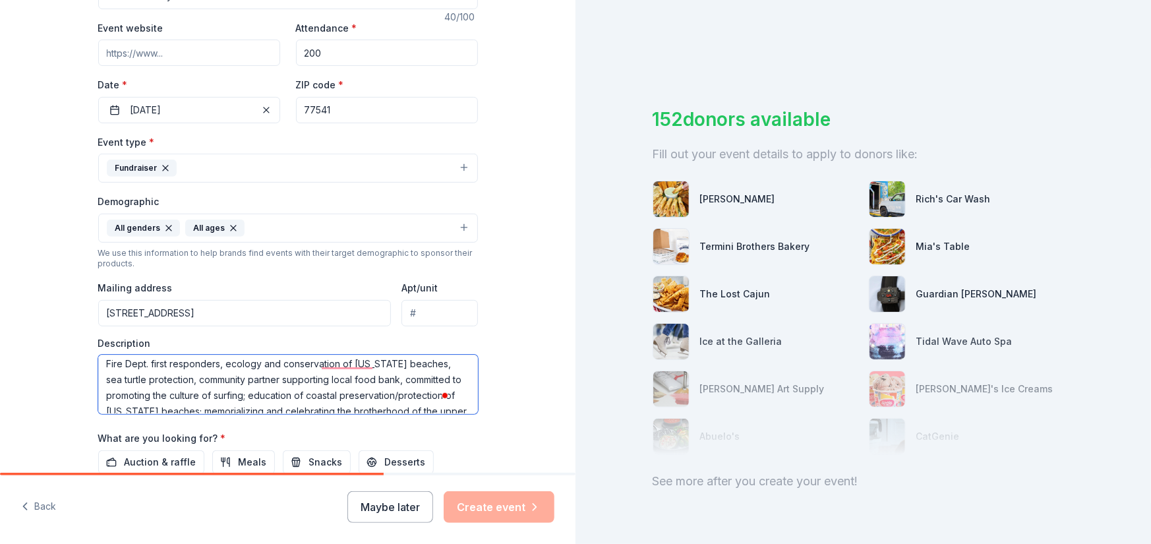
scroll to position [0, 0]
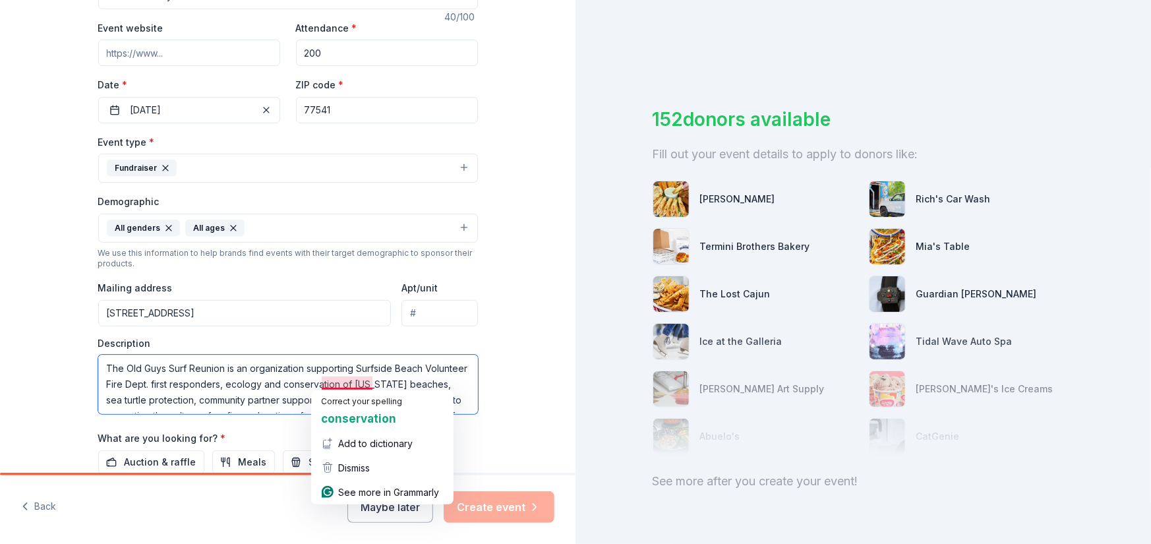
click at [343, 382] on textarea "The Old Guys Surf Reunion is an organization supporting Surfside Beach Voluntee…" at bounding box center [288, 384] width 380 height 59
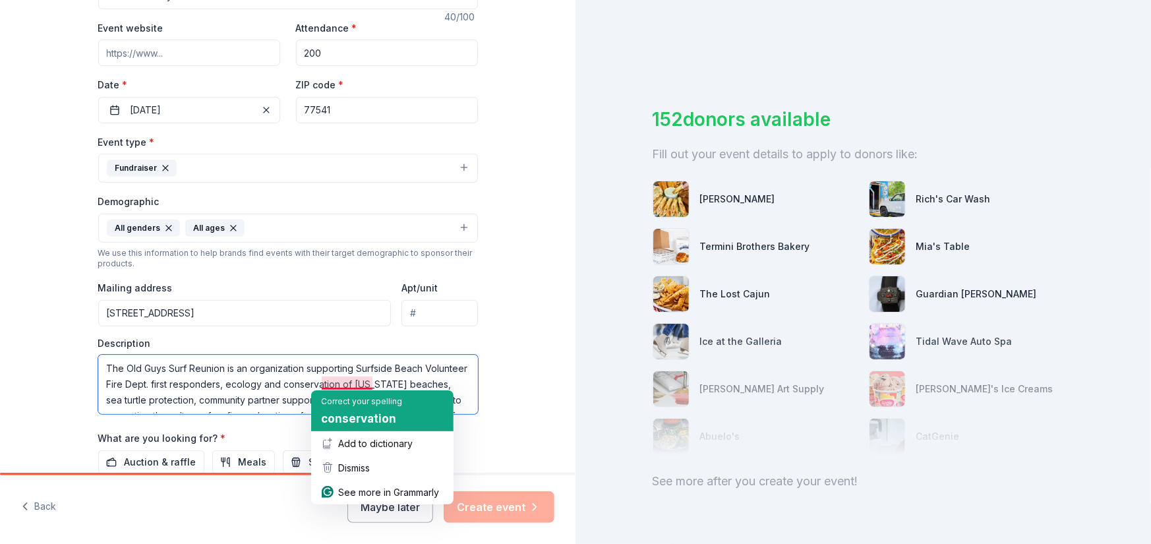
click at [341, 415] on span "conservation" at bounding box center [359, 418] width 75 height 13
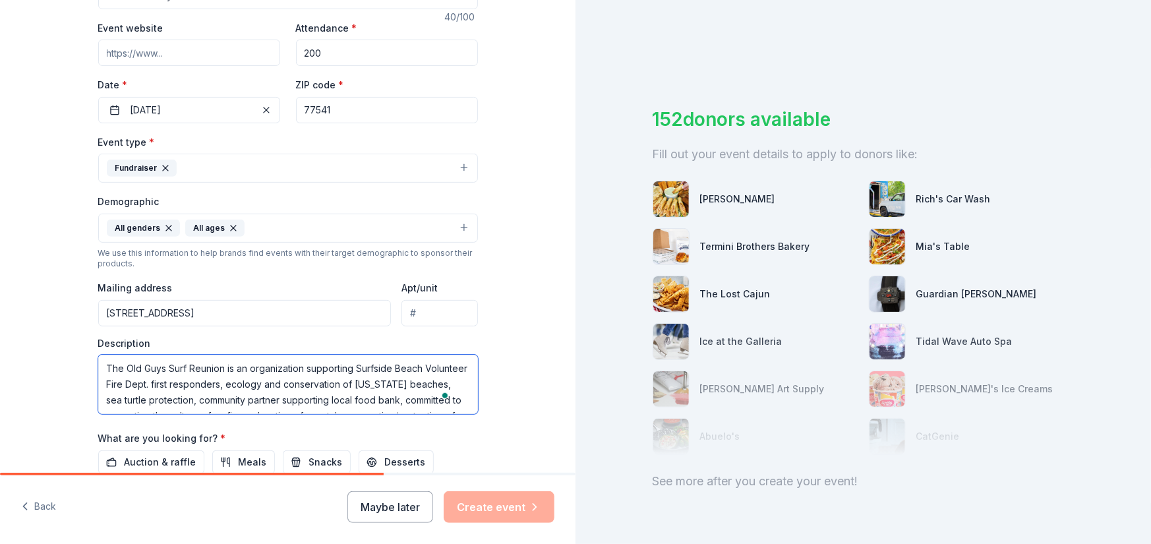
scroll to position [26, 0]
click at [102, 387] on textarea "The Old Guys Surf Reunion is an organization supporting Surfside Beach Voluntee…" at bounding box center [288, 384] width 380 height 59
drag, startPoint x: 162, startPoint y: 383, endPoint x: 297, endPoint y: 384, distance: 135.8
click at [297, 384] on textarea "The Old Guys Surf Reunion is an organization supporting Surfside Beach Voluntee…" at bounding box center [288, 384] width 380 height 59
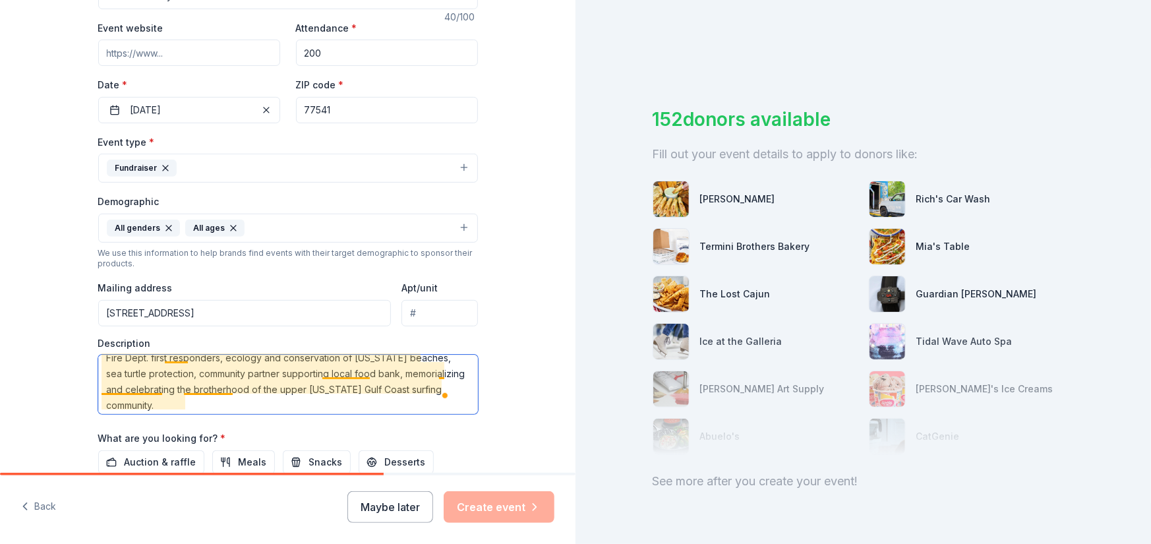
click at [123, 380] on textarea "The Old Guys Surf Reunion is an organization supporting Surfside Beach Voluntee…" at bounding box center [288, 384] width 380 height 59
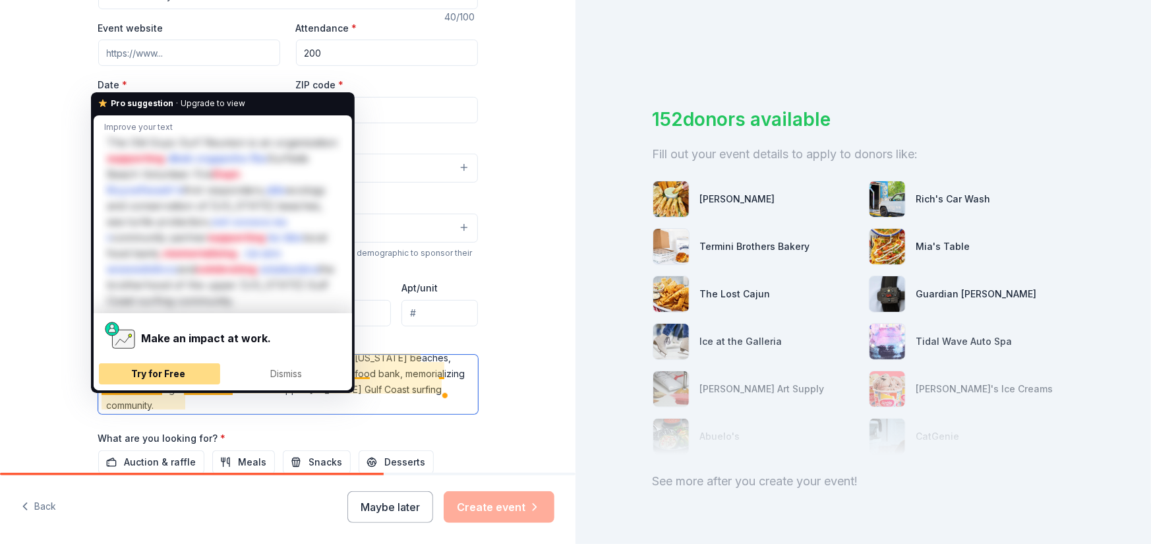
click at [146, 368] on span "Try for Free" at bounding box center [158, 373] width 54 height 11
type textarea "The Old Guys Surf Reunion is an organization supporting Surfside Beach Voluntee…"
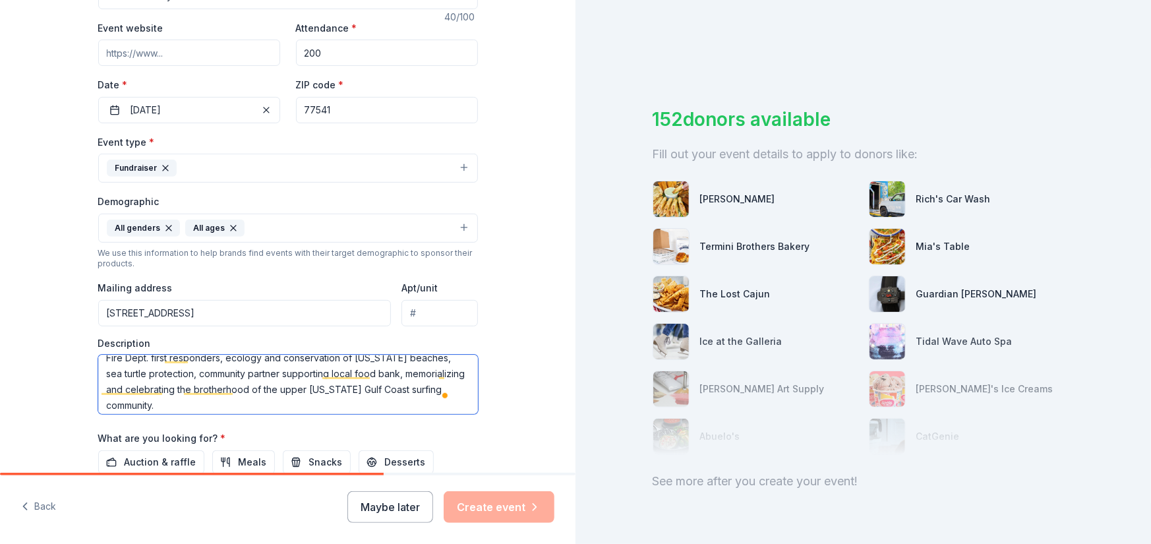
scroll to position [32, 0]
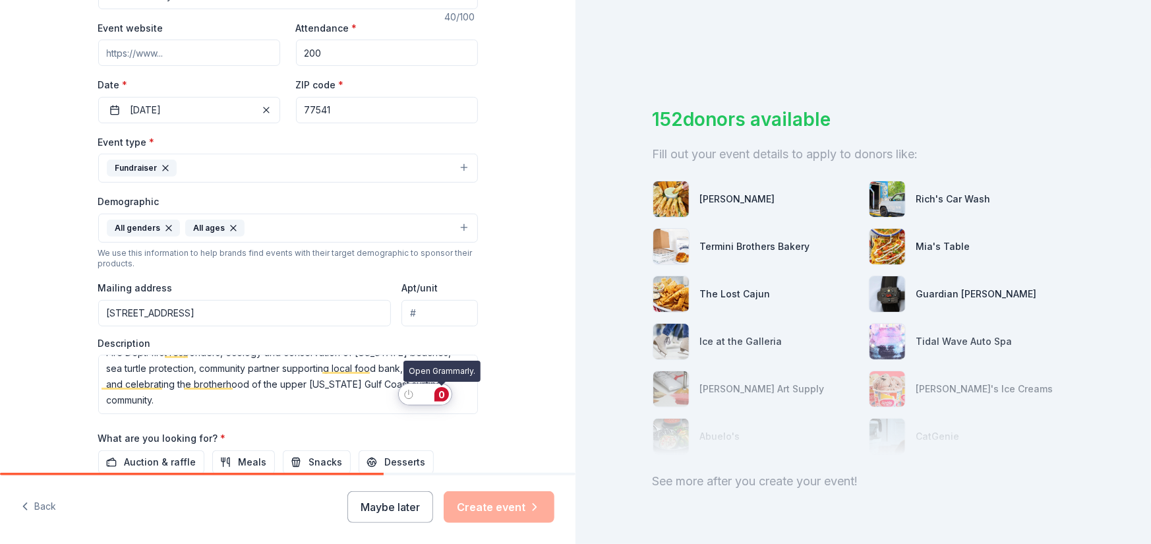
click at [440, 395] on div "0" at bounding box center [442, 394] width 15 height 15
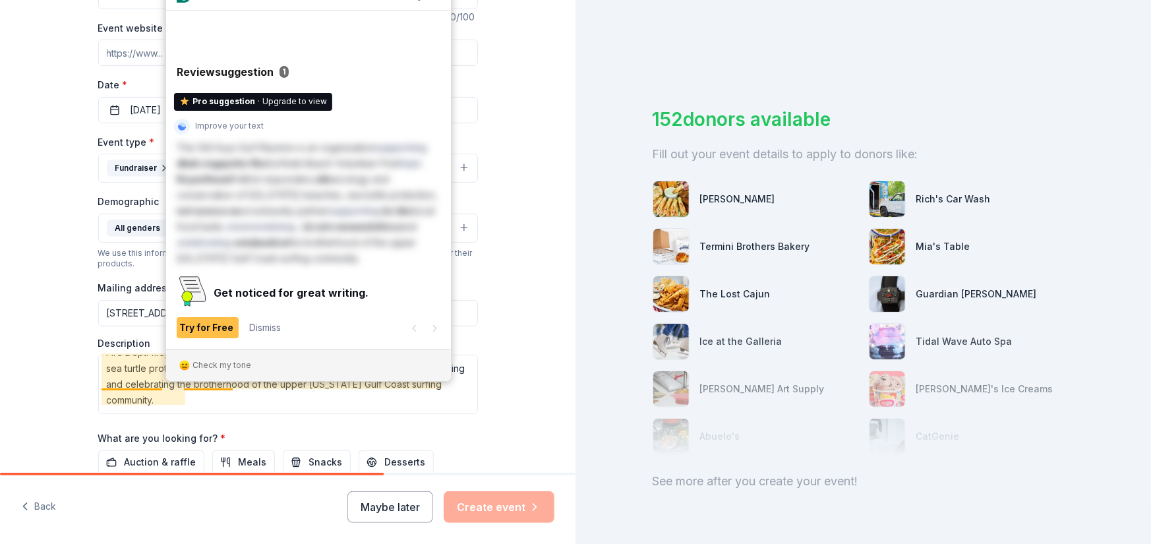
click at [269, 100] on span "Upgrade to view" at bounding box center [294, 102] width 65 height 13
click at [195, 332] on span "Try for Free" at bounding box center [206, 327] width 54 height 11
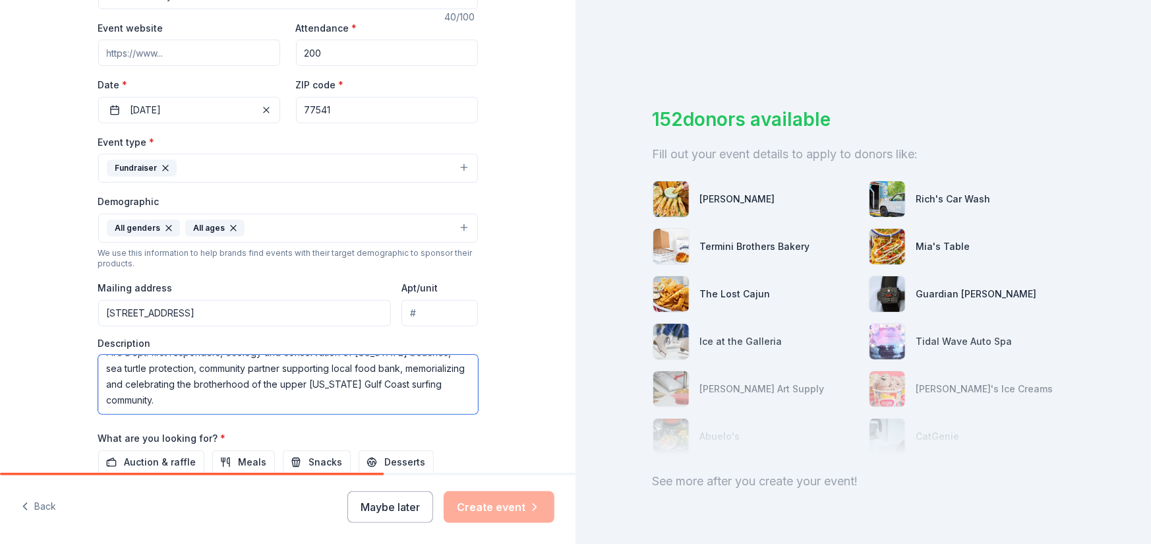
drag, startPoint x: 96, startPoint y: 365, endPoint x: 303, endPoint y: 420, distance: 214.3
click at [303, 420] on div "Event name * OGSR Old Guys Surf Reunion Annual Event 40 /100 Event website Atte…" at bounding box center [288, 268] width 380 height 612
